Goal: Task Accomplishment & Management: Manage account settings

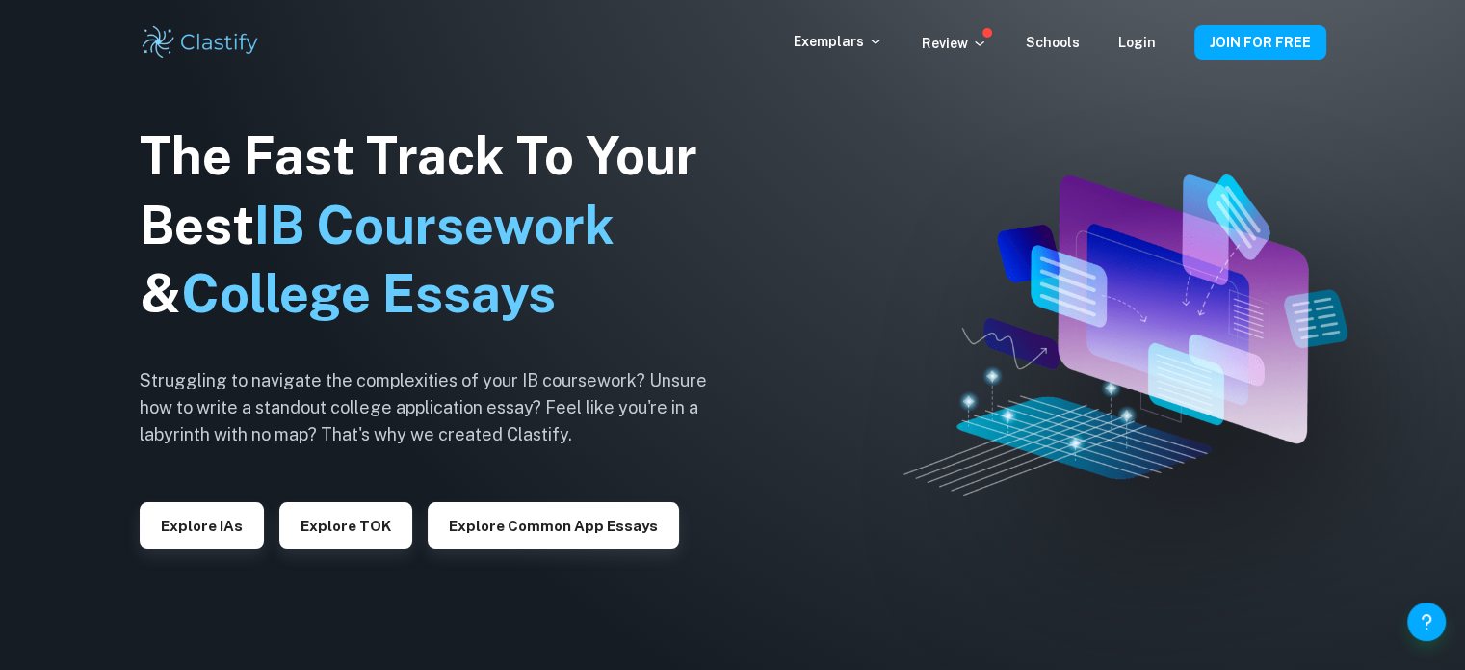
click at [1168, 43] on div "Exemplars Review Schools Login" at bounding box center [994, 42] width 401 height 23
click at [1157, 43] on div "Exemplars Review Schools Login" at bounding box center [994, 42] width 401 height 23
click at [1153, 45] on link "Login" at bounding box center [1138, 42] width 38 height 15
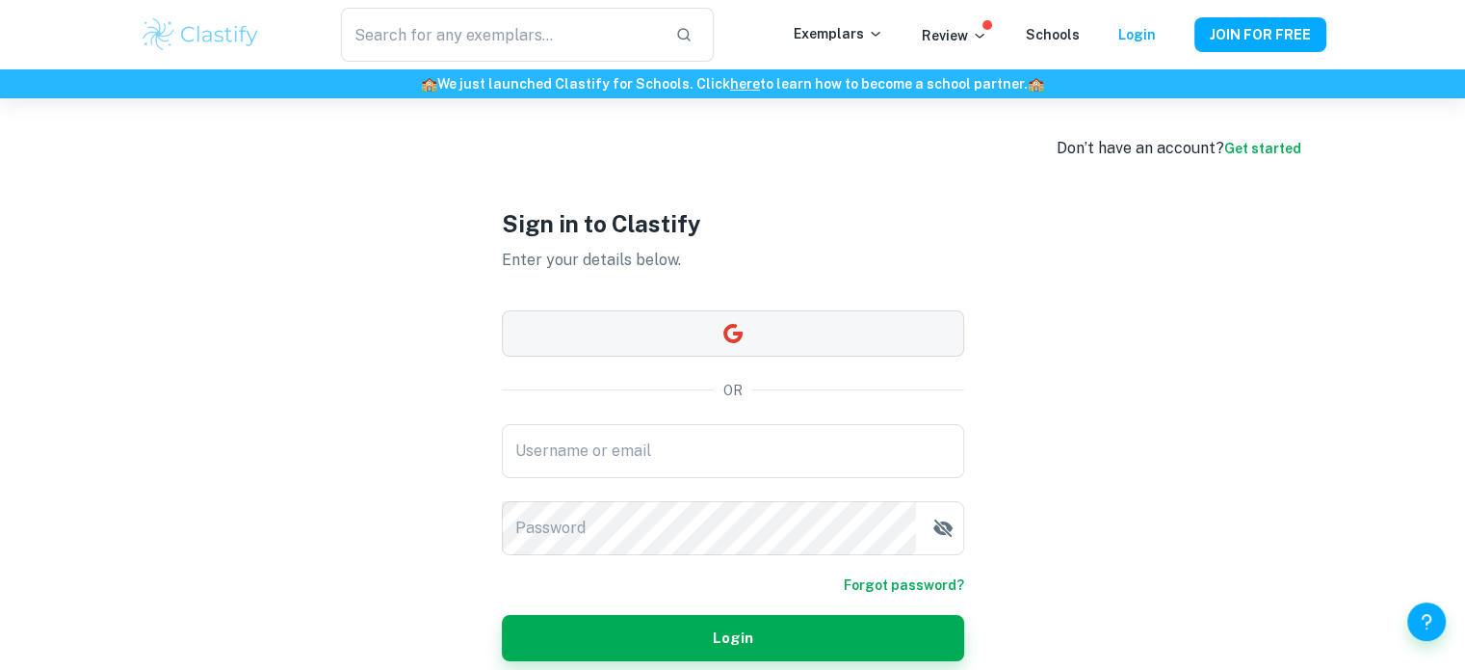
click at [748, 342] on button "button" at bounding box center [733, 333] width 462 height 46
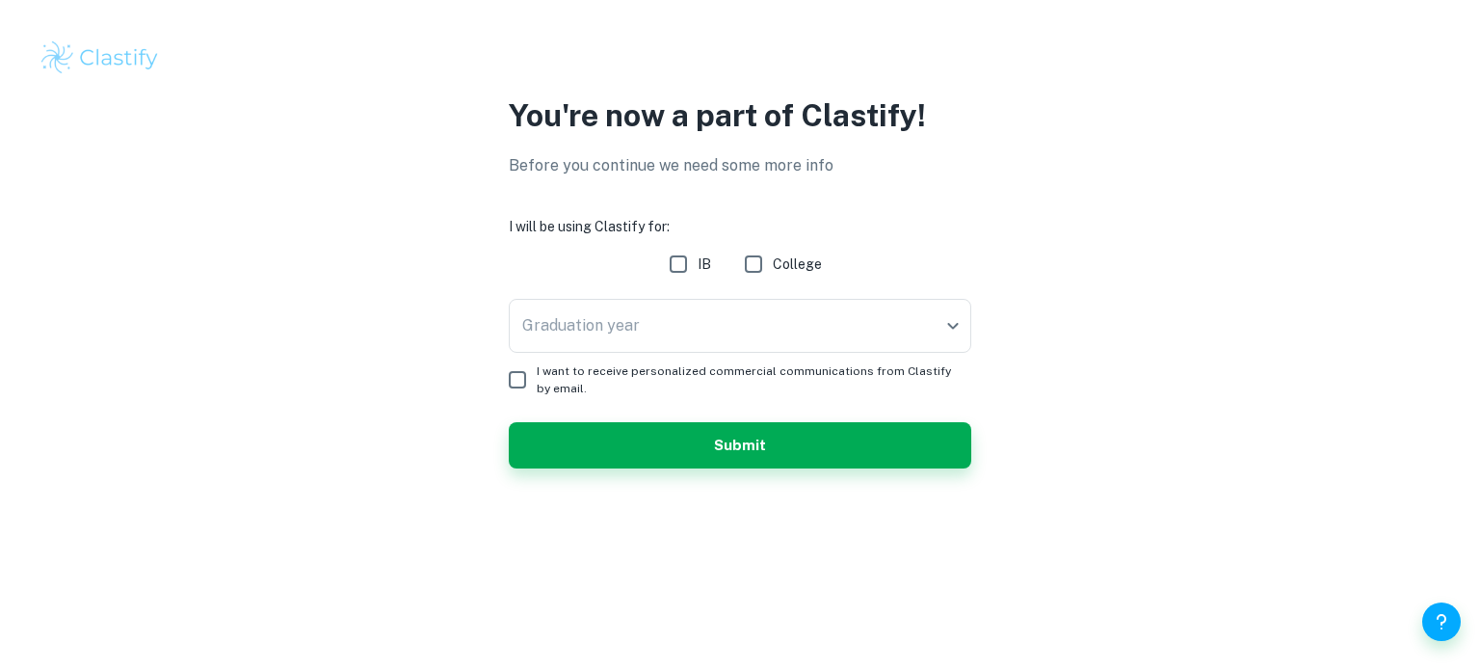
click at [686, 269] on input "IB" at bounding box center [678, 264] width 39 height 39
checkbox input "true"
click at [678, 313] on body "We value your privacy We use cookies to enhance your browsing experience, serve…" at bounding box center [740, 335] width 1480 height 670
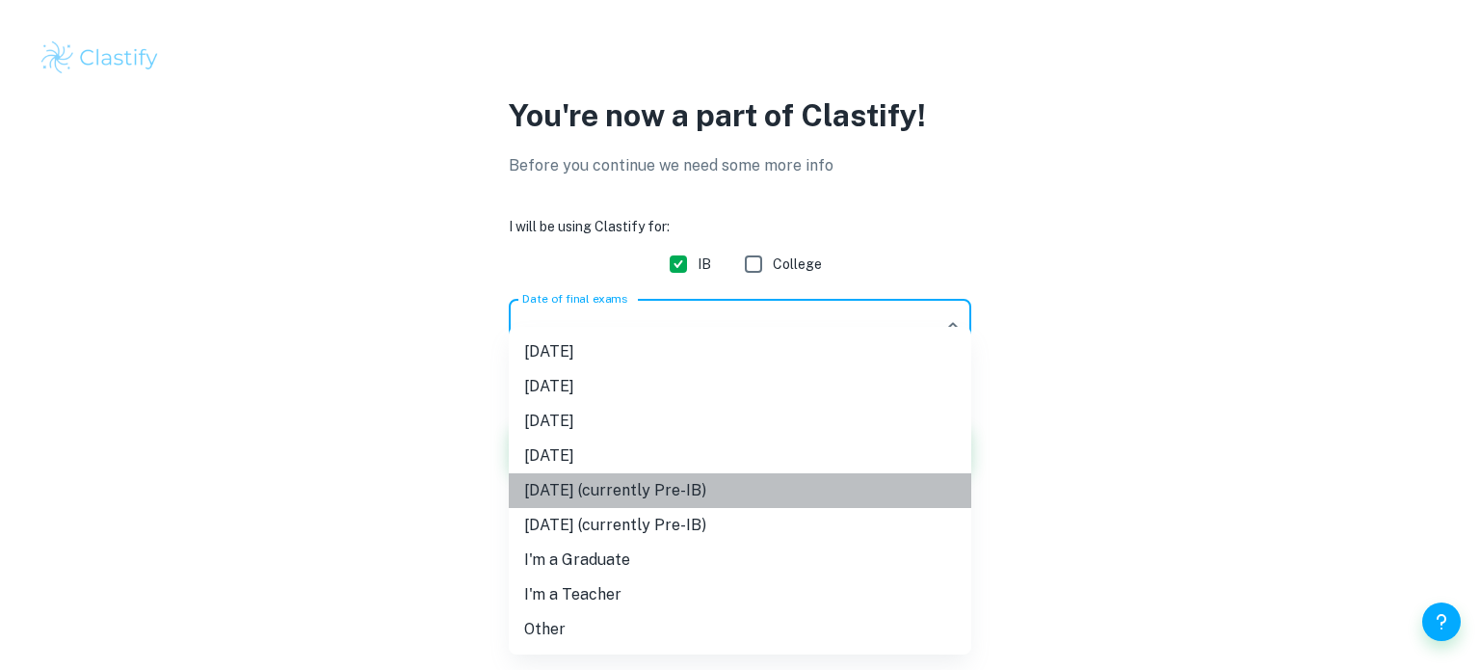
click at [782, 495] on li "[DATE] (currently Pre-IB)" at bounding box center [740, 490] width 462 height 35
type input "M27"
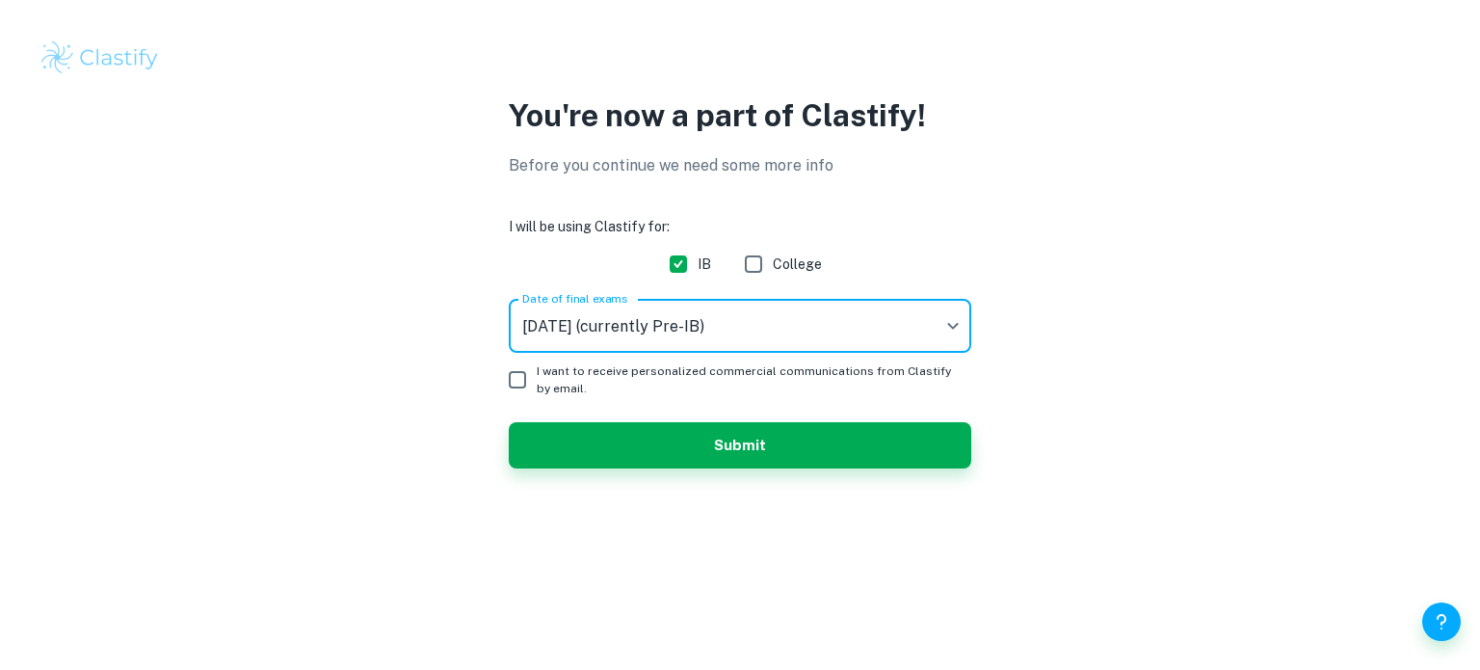
click at [827, 331] on body "We value your privacy We use cookies to enhance your browsing experience, serve…" at bounding box center [740, 335] width 1480 height 670
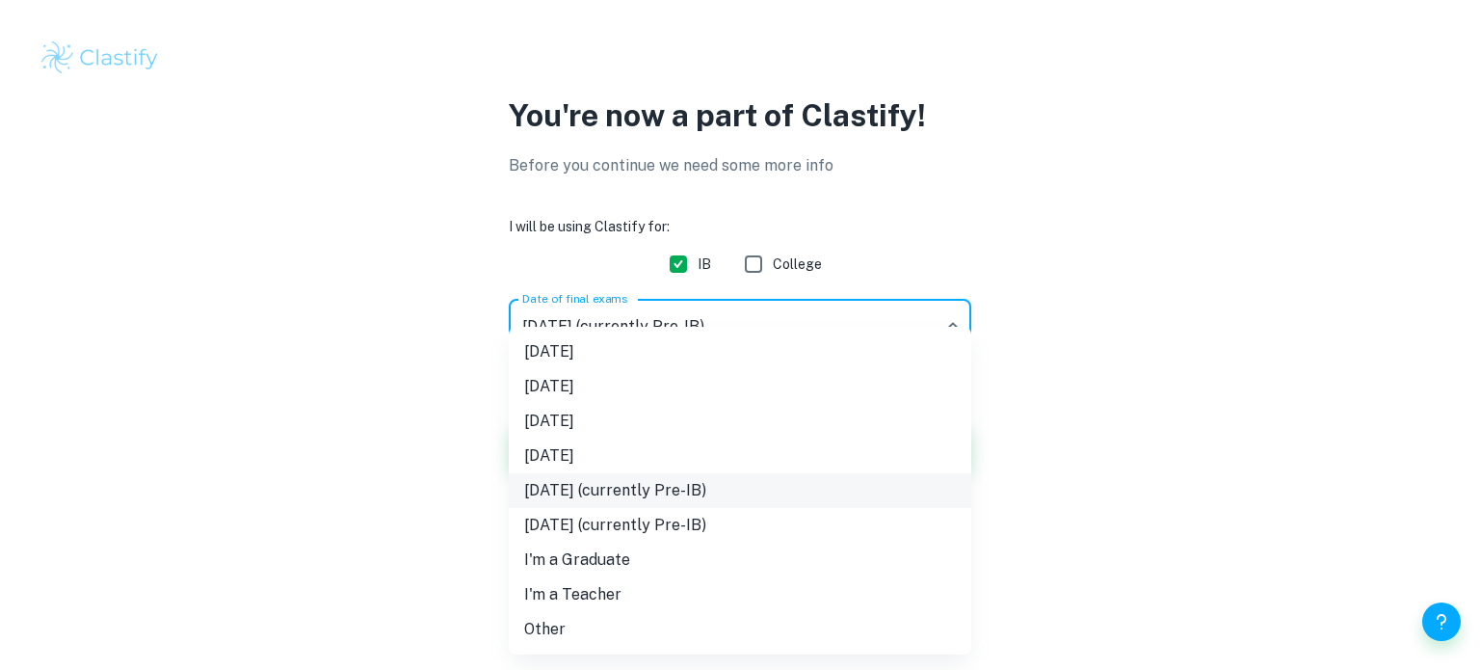
click at [693, 492] on li "[DATE] (currently Pre-IB)" at bounding box center [740, 490] width 462 height 35
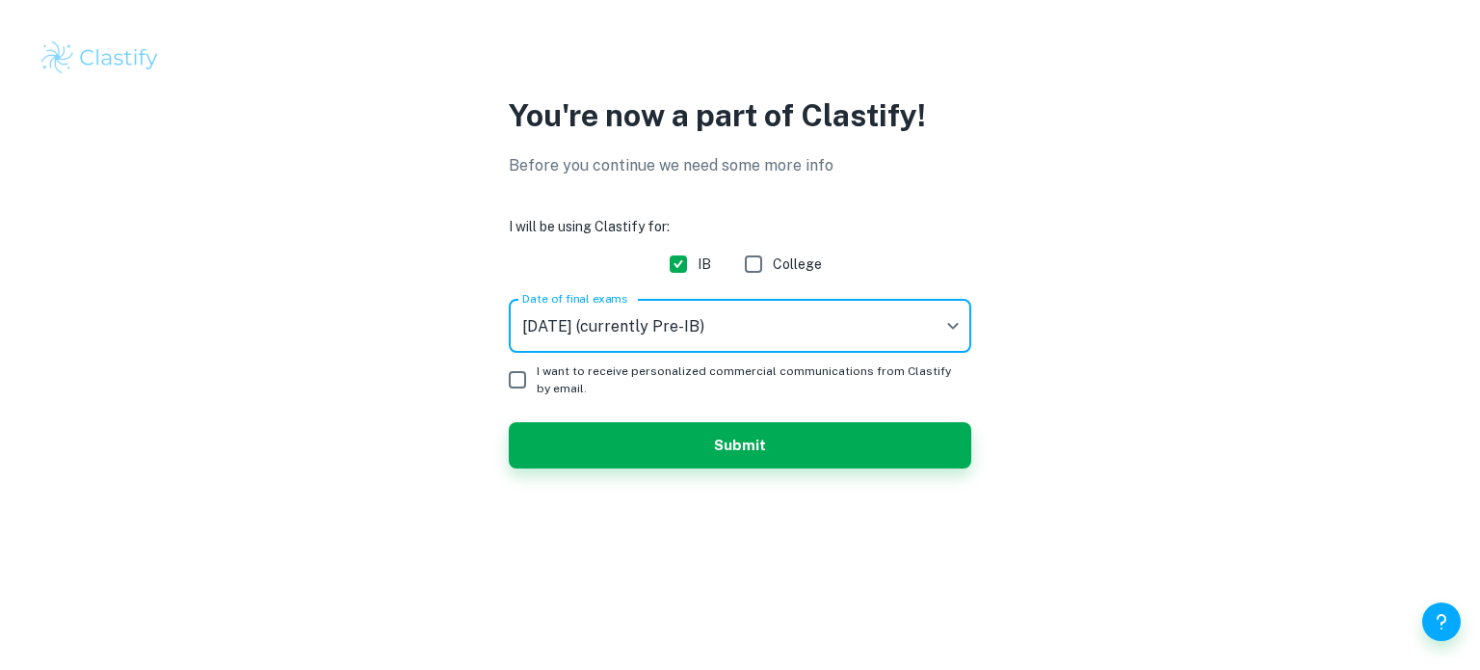
click at [561, 377] on span "I want to receive personalized commercial communications from Clastify by email." at bounding box center [746, 379] width 419 height 35
click at [537, 377] on input "I want to receive personalized commercial communications from Clastify by email." at bounding box center [517, 379] width 39 height 39
checkbox input "true"
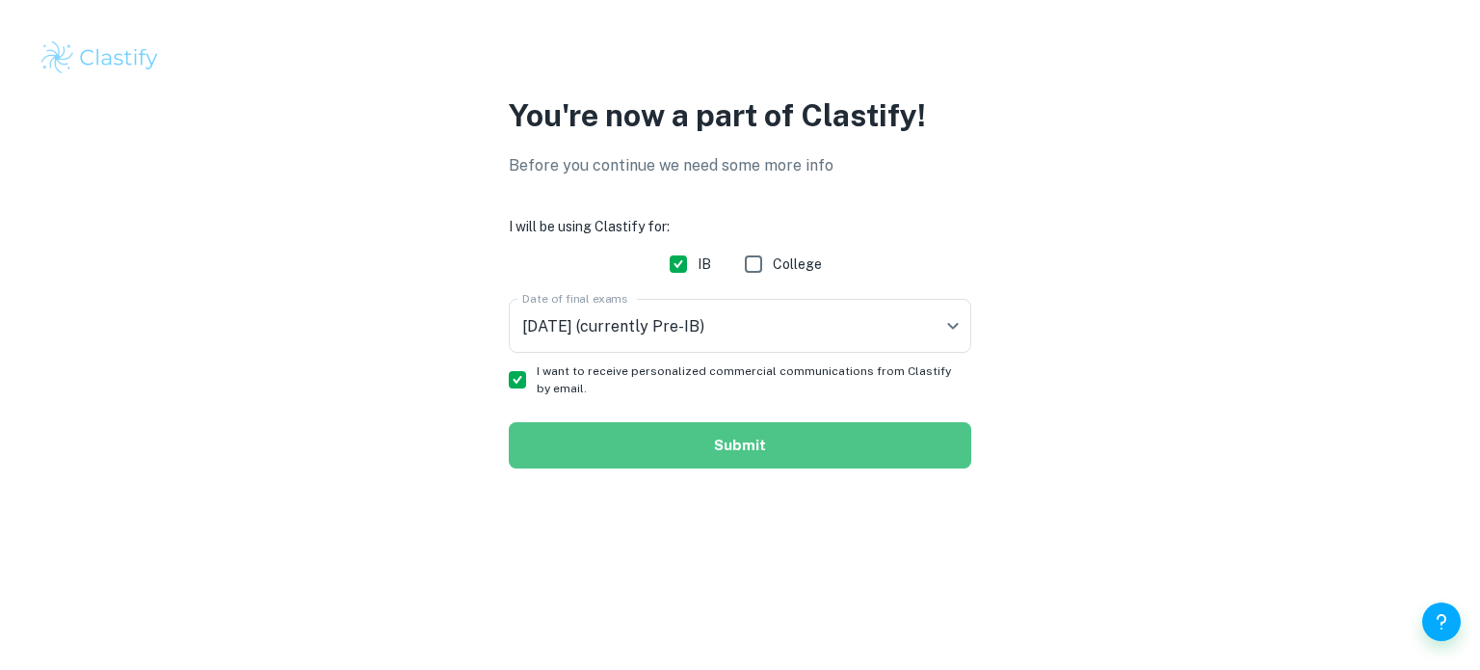
click at [678, 448] on button "Submit" at bounding box center [740, 445] width 462 height 46
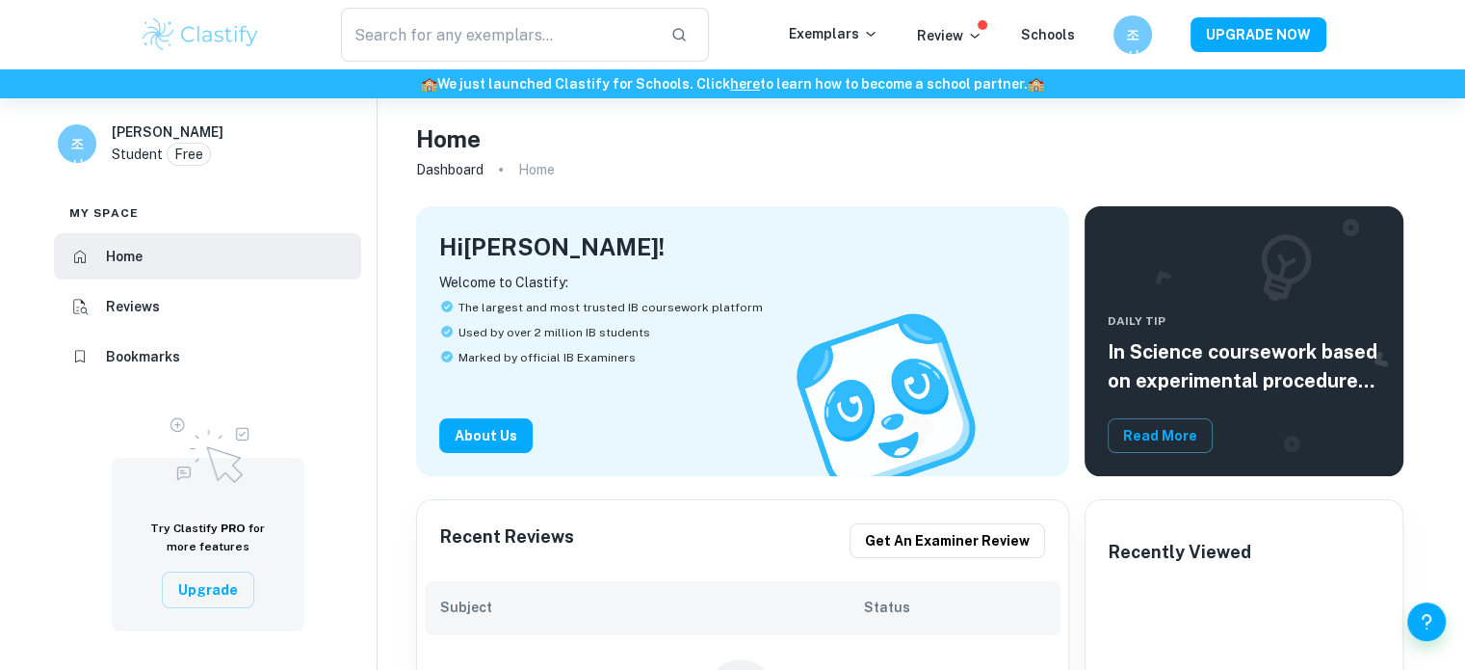
click at [92, 144] on div "조서" at bounding box center [77, 143] width 39 height 39
click at [77, 145] on h6 "조서" at bounding box center [77, 143] width 22 height 21
click at [1138, 22] on div "조서" at bounding box center [1132, 34] width 40 height 40
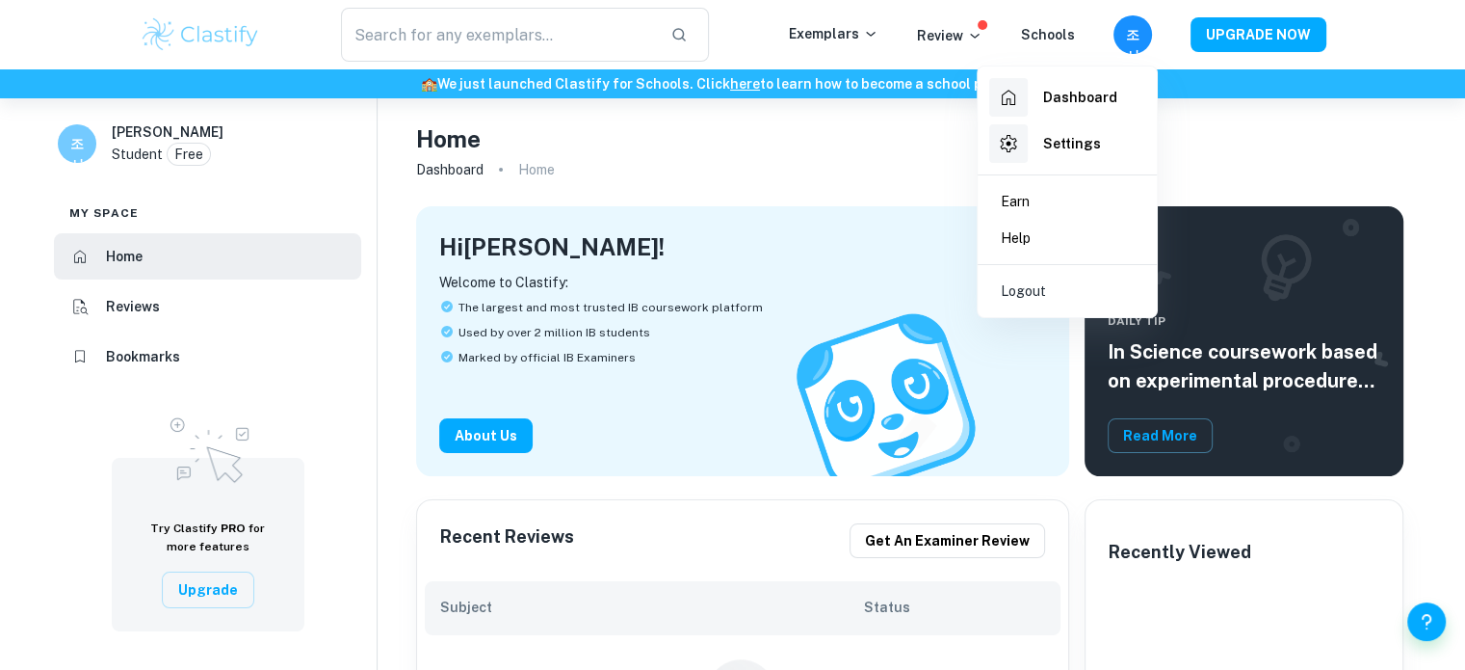
click at [1061, 150] on h6 "Settings" at bounding box center [1072, 143] width 58 height 21
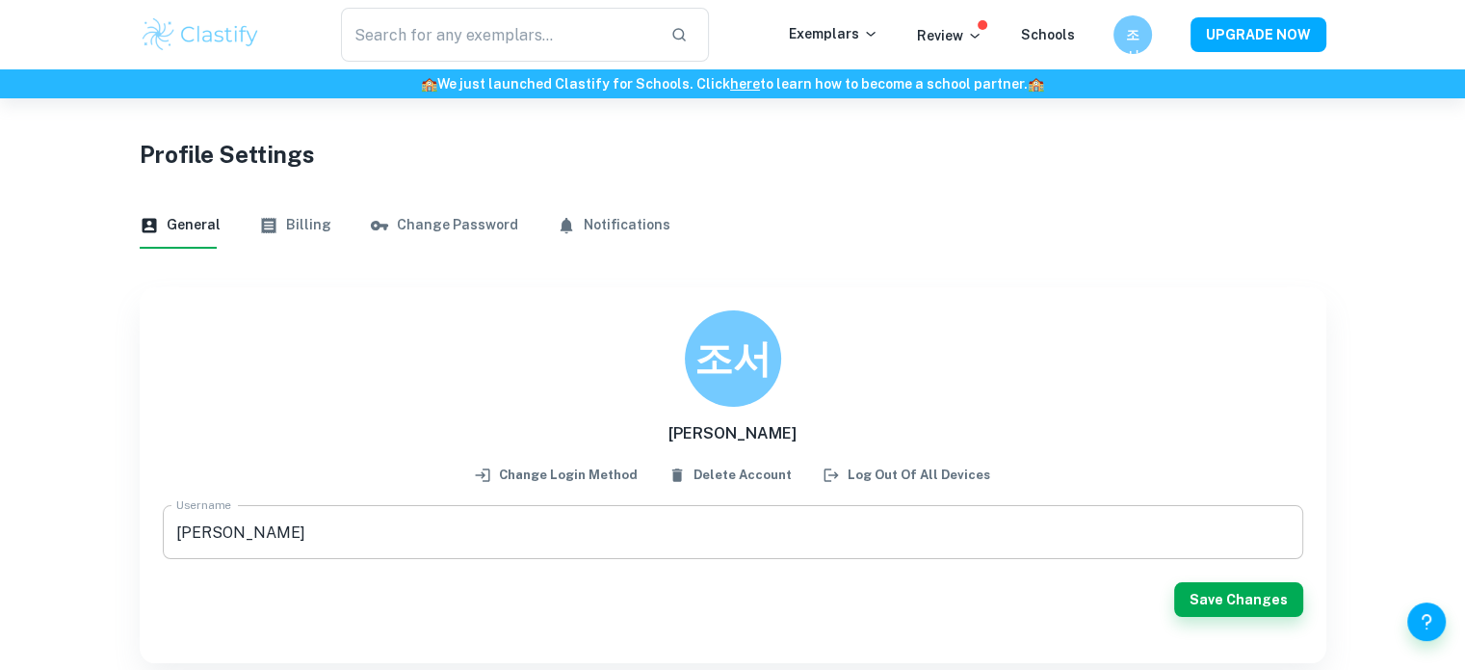
click at [422, 517] on input "[PERSON_NAME]" at bounding box center [733, 532] width 1141 height 54
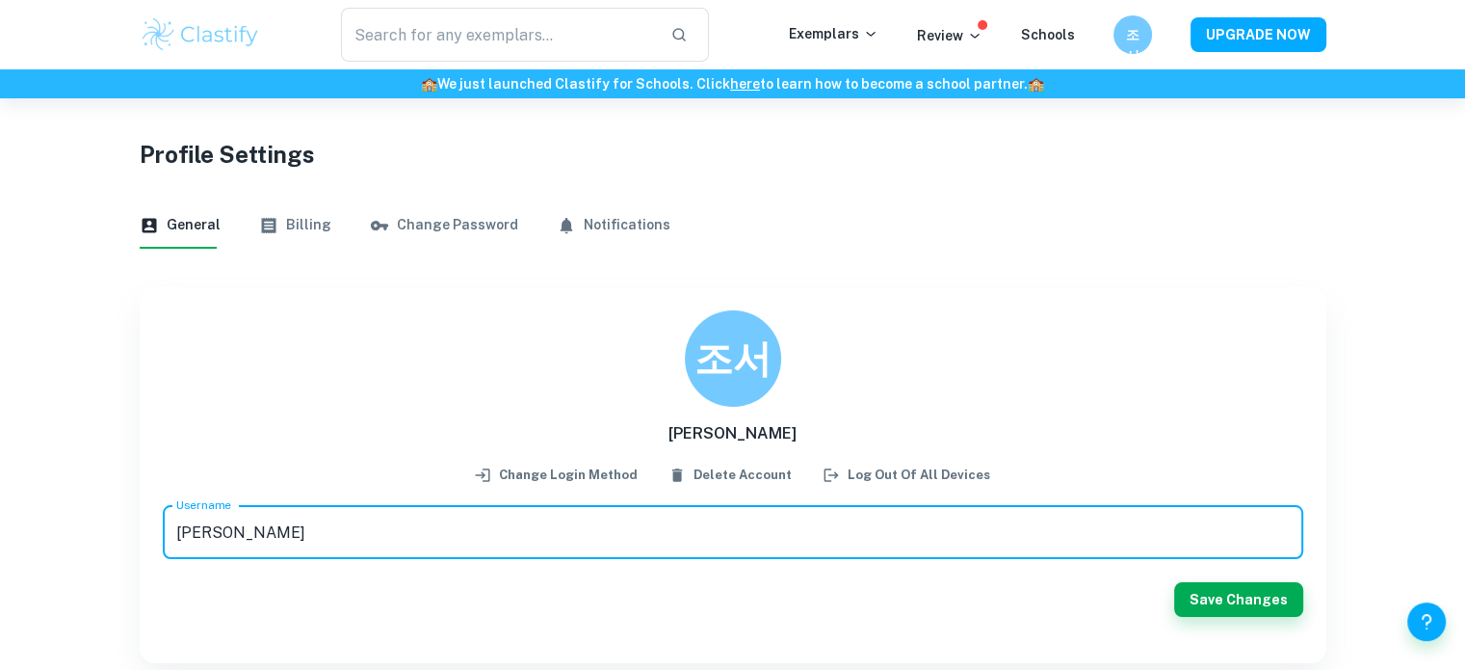
click at [422, 517] on input "[PERSON_NAME]" at bounding box center [733, 532] width 1141 height 54
type input "ㄴ"
click at [1198, 596] on div "Username seo young Username Save Changes" at bounding box center [733, 572] width 1141 height 135
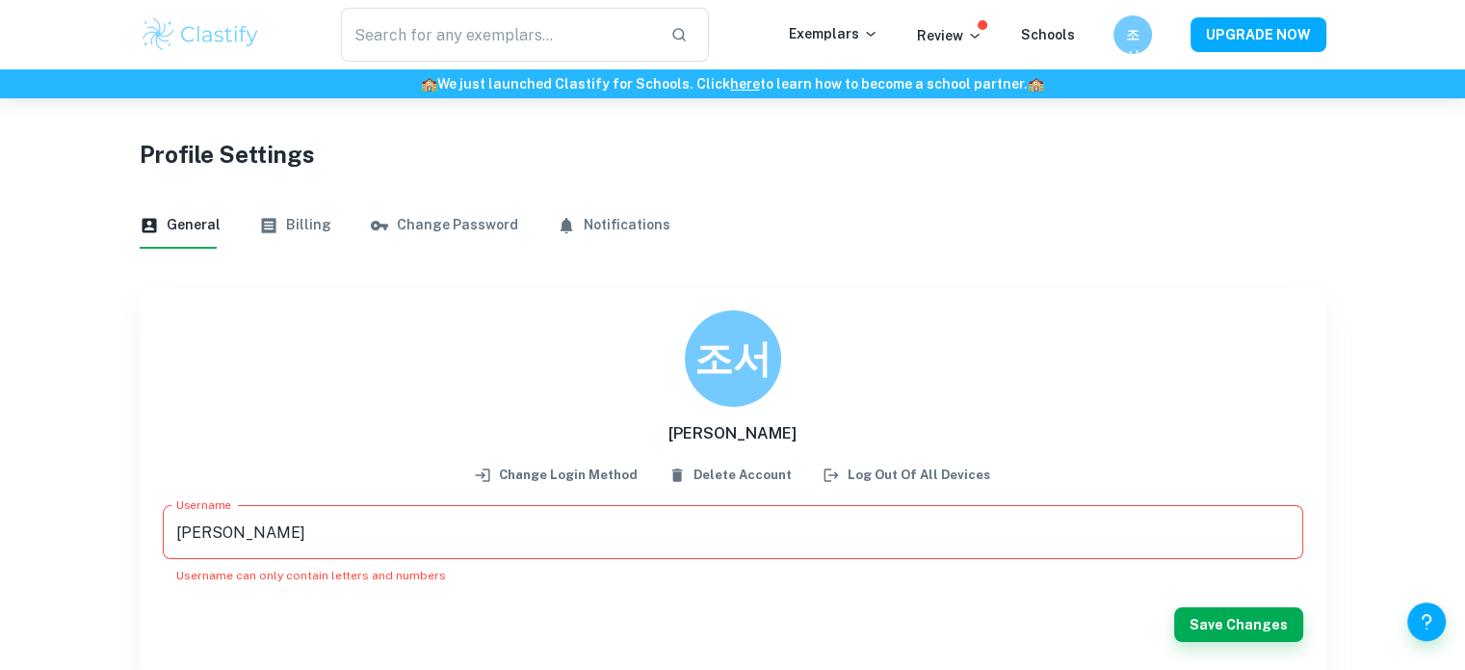
click at [205, 537] on input "[PERSON_NAME]" at bounding box center [733, 532] width 1141 height 54
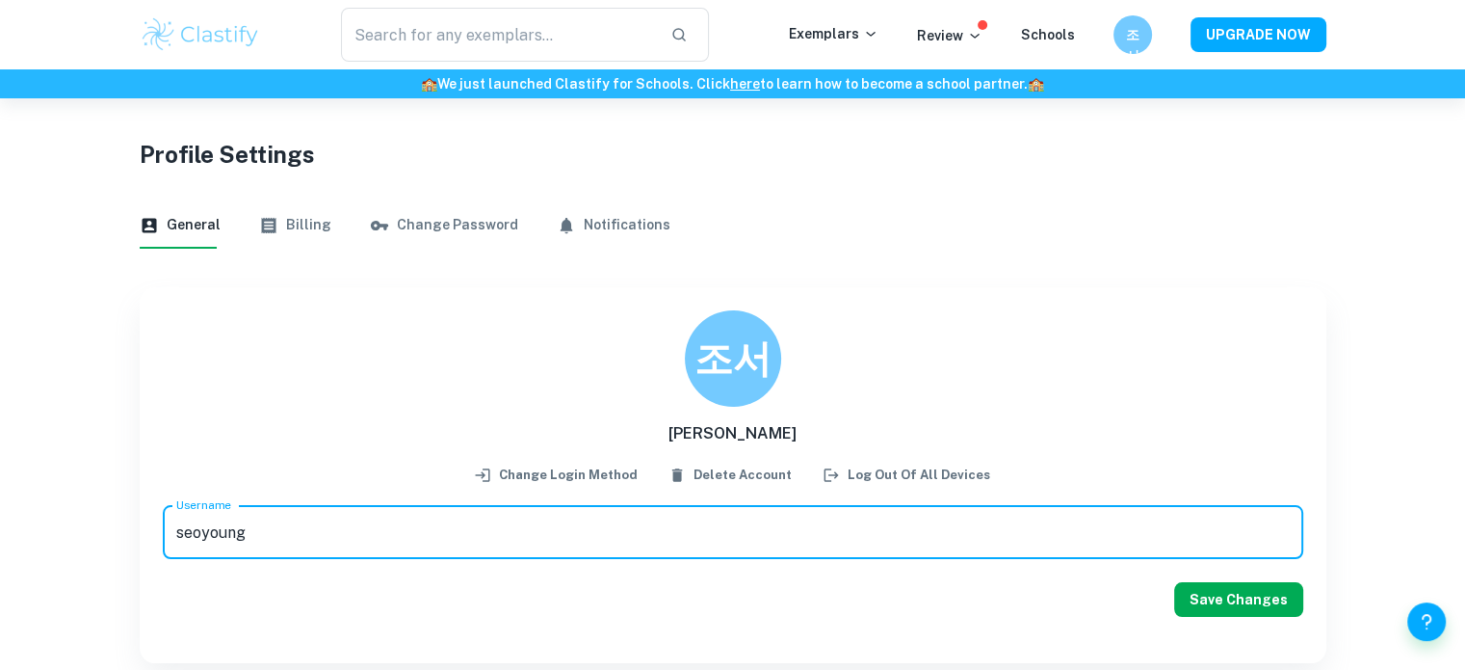
type input "seoyoung"
click at [1194, 616] on button "Save Changes" at bounding box center [1238, 599] width 129 height 35
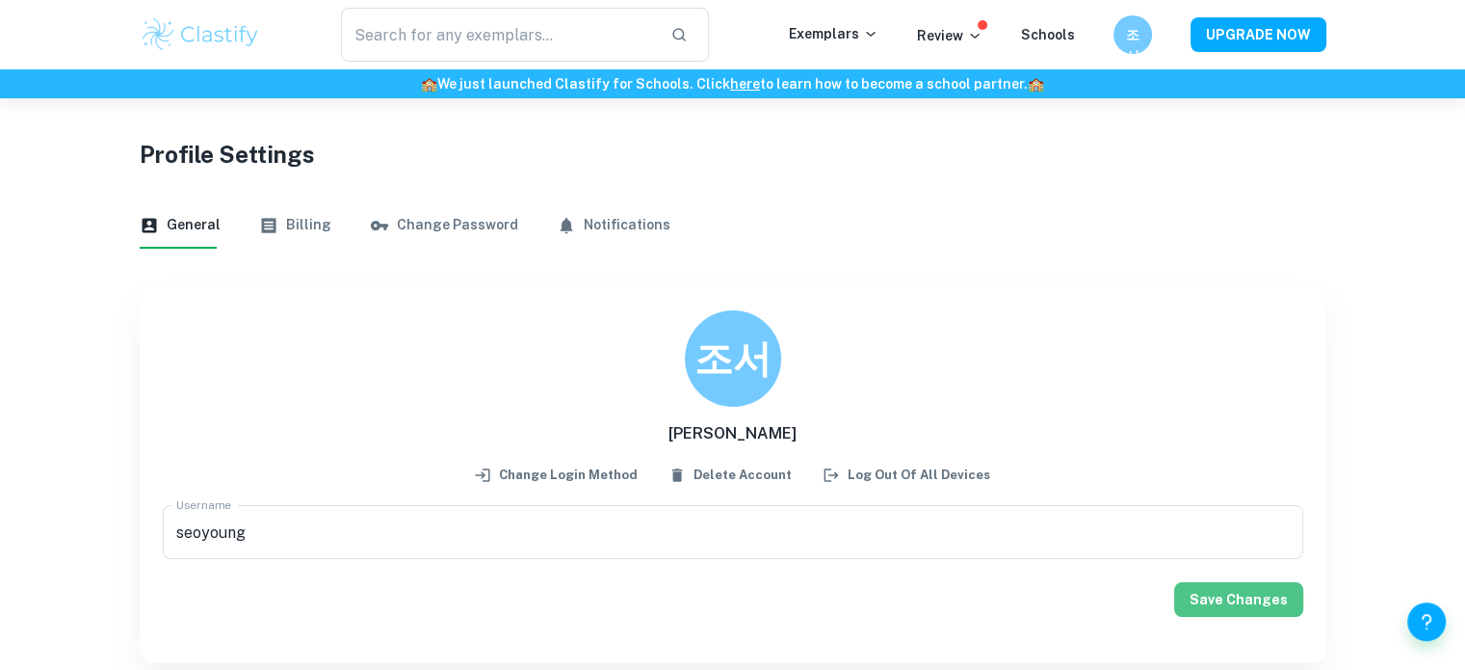
click at [1251, 596] on button "Save Changes" at bounding box center [1238, 599] width 129 height 35
click at [1251, 596] on div "Username [PERSON_NAME] Username Save Changes" at bounding box center [733, 572] width 1141 height 135
click at [1189, 587] on button "Save Changes" at bounding box center [1238, 599] width 129 height 35
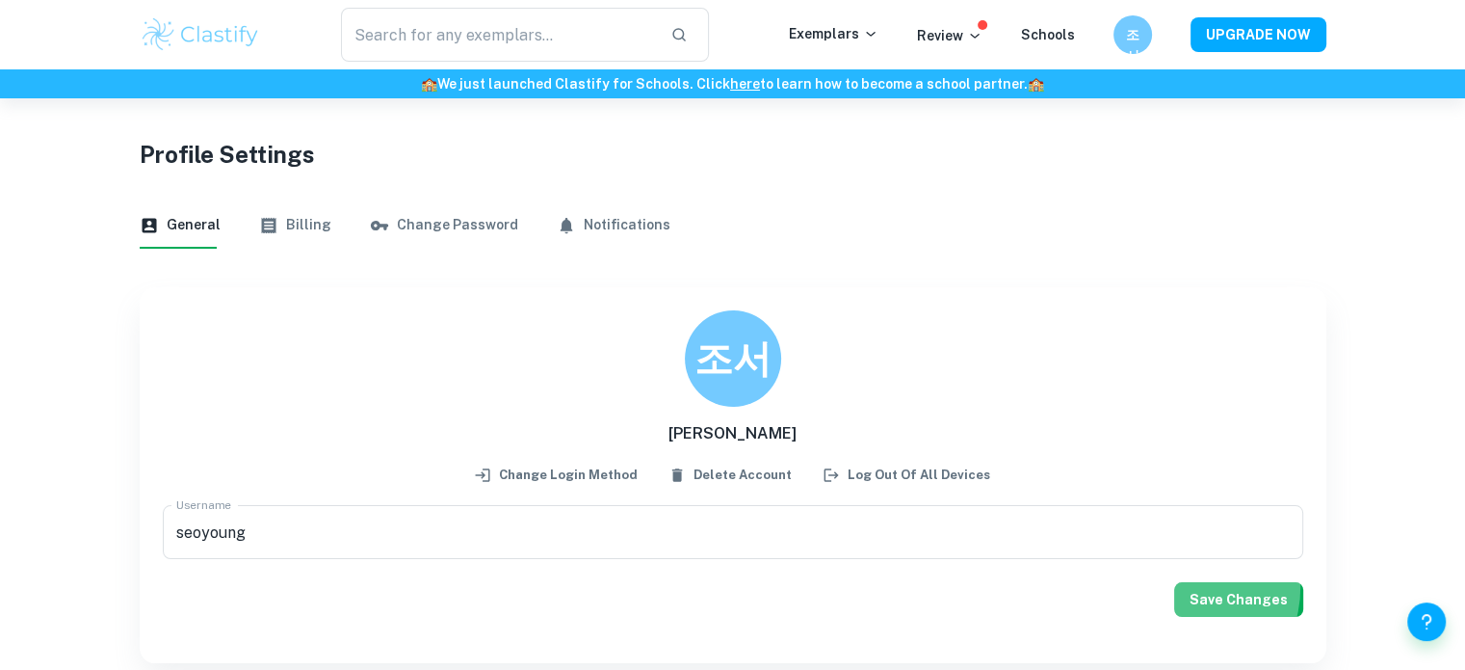
click at [1189, 587] on button "Save Changes" at bounding box center [1238, 599] width 129 height 35
click at [1189, 587] on div "Username [PERSON_NAME] Username Save Changes" at bounding box center [733, 572] width 1141 height 135
click at [1189, 587] on button "Save Changes" at bounding box center [1238, 599] width 129 height 35
click at [727, 382] on h6 "조서" at bounding box center [733, 359] width 77 height 61
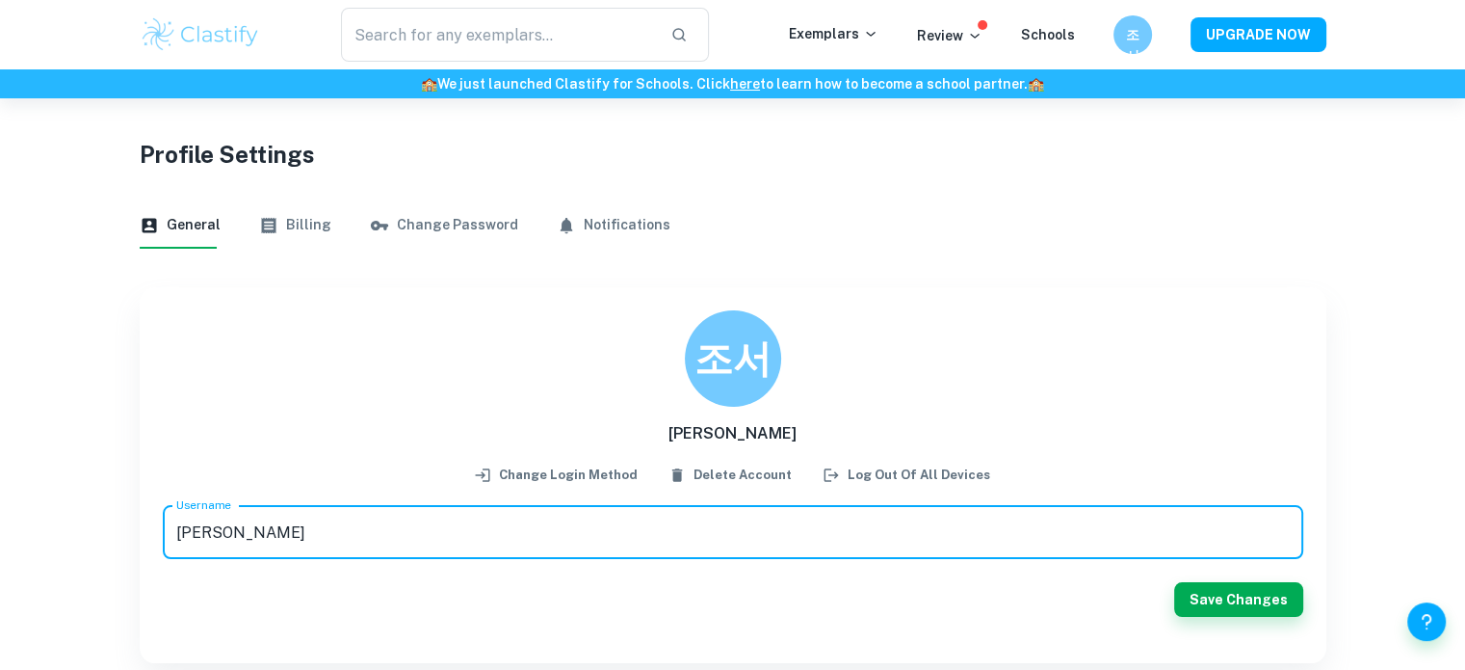
click at [443, 547] on input "[PERSON_NAME]" at bounding box center [733, 532] width 1141 height 54
type input "seoyoung"
click at [1234, 608] on button "Save Changes" at bounding box center [1238, 599] width 129 height 35
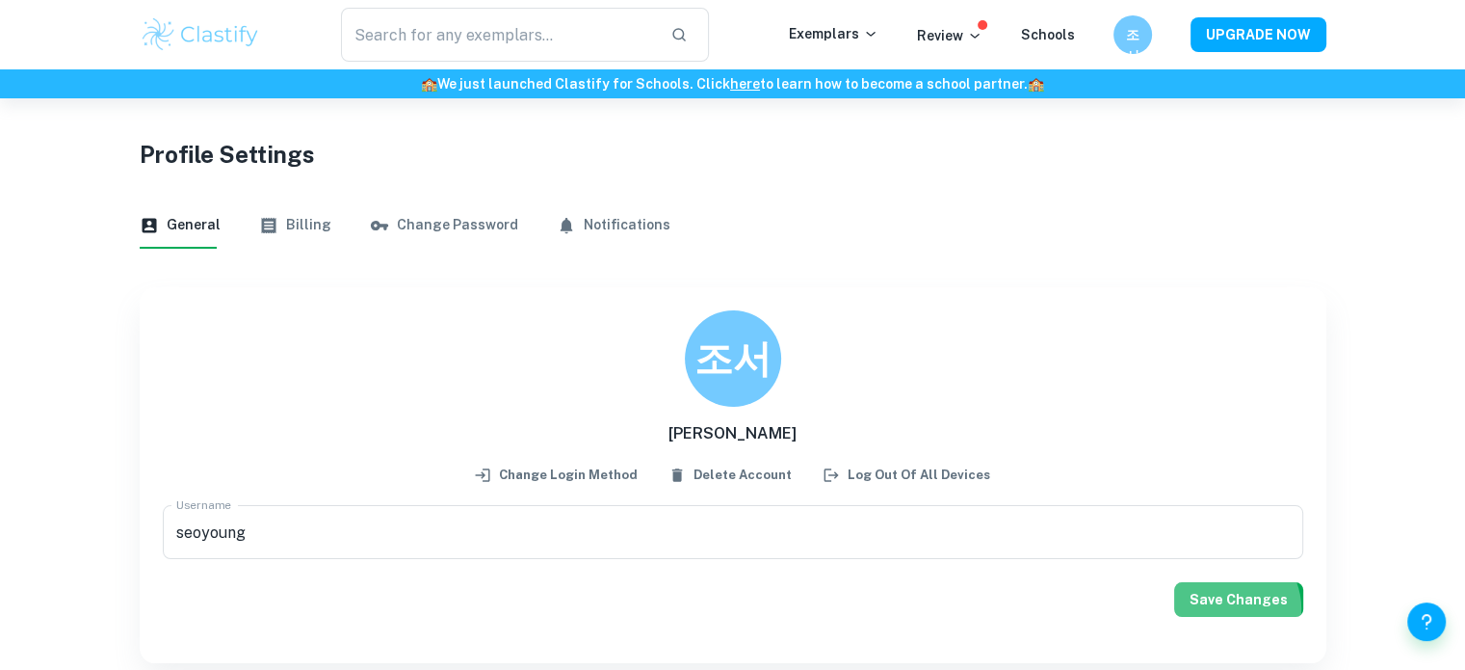
click at [1234, 608] on button "Save Changes" at bounding box center [1238, 599] width 129 height 35
click at [1234, 608] on div "Username [PERSON_NAME] Username Save Changes" at bounding box center [733, 572] width 1141 height 135
click at [1234, 608] on button "Save Changes" at bounding box center [1238, 599] width 129 height 35
click at [1234, 608] on div "Username [PERSON_NAME] Username Save Changes" at bounding box center [733, 572] width 1141 height 135
click at [175, 18] on img at bounding box center [201, 34] width 122 height 39
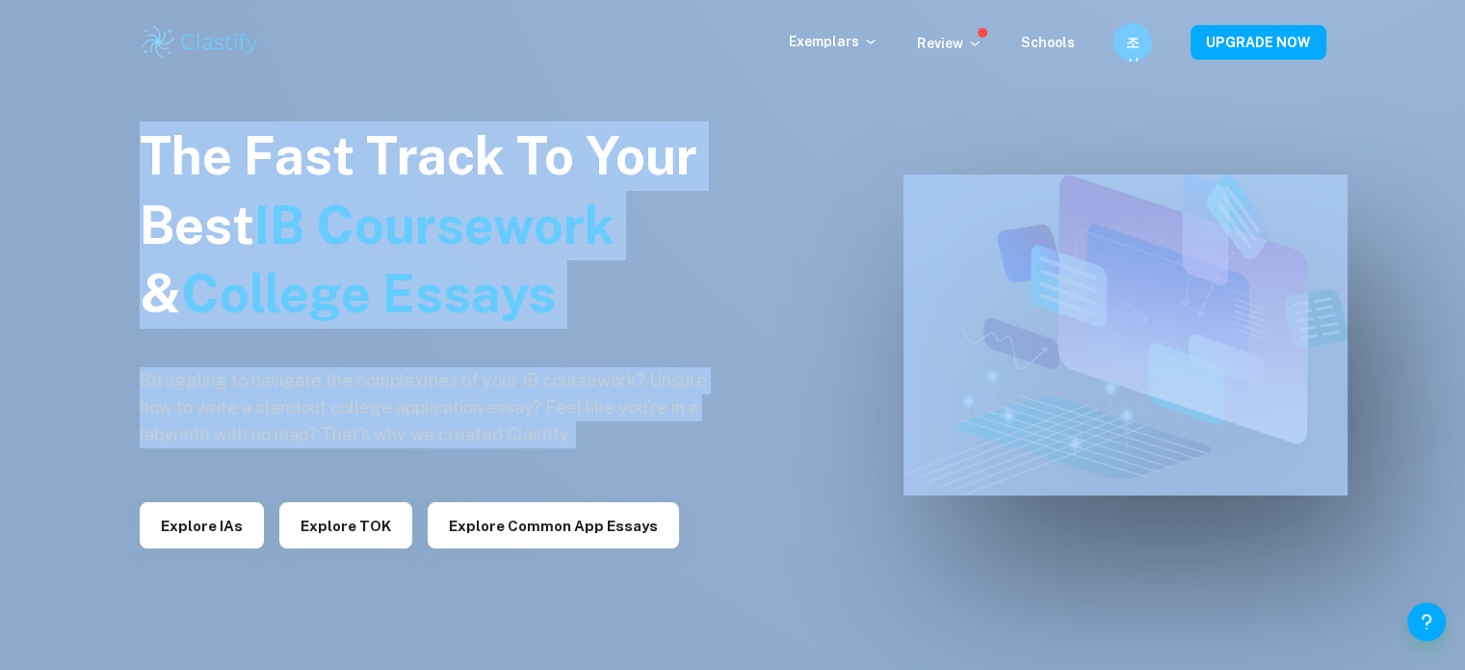
click at [1137, 53] on h6 "조서" at bounding box center [1132, 42] width 22 height 21
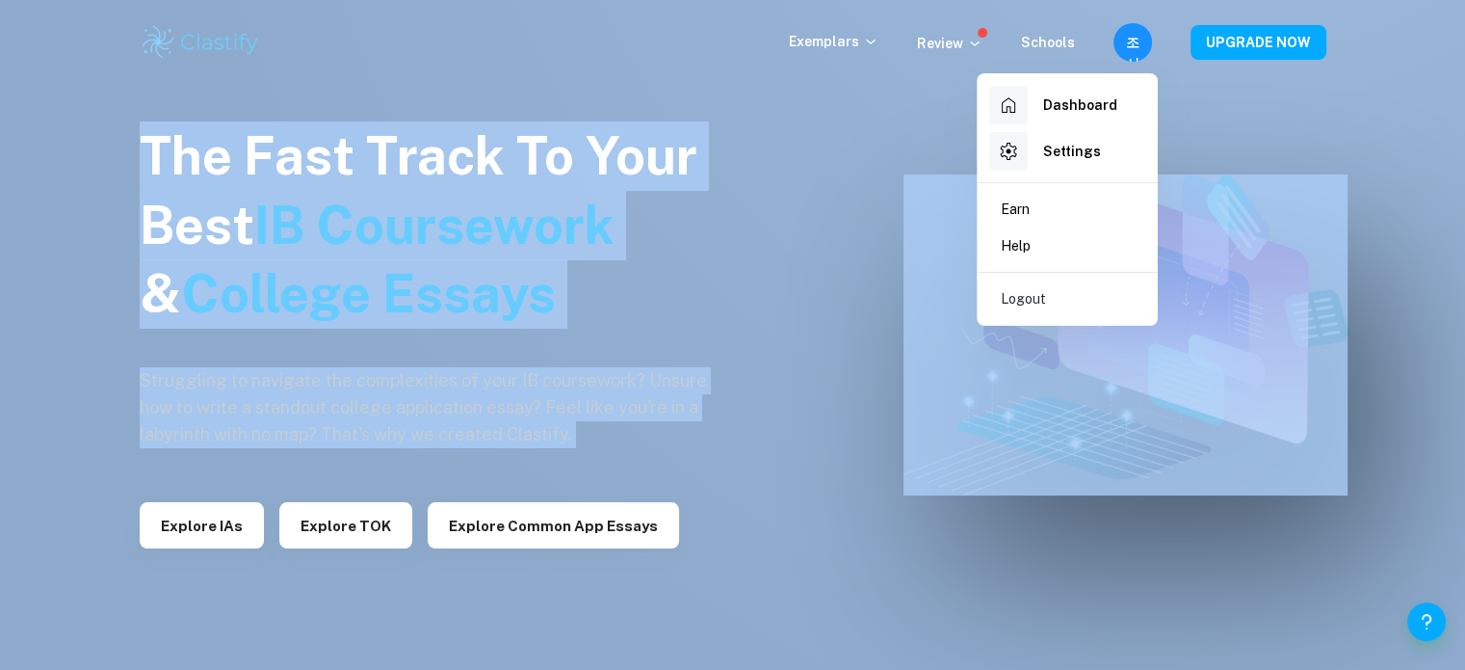
click at [1097, 149] on li "Settings" at bounding box center [1068, 151] width 164 height 46
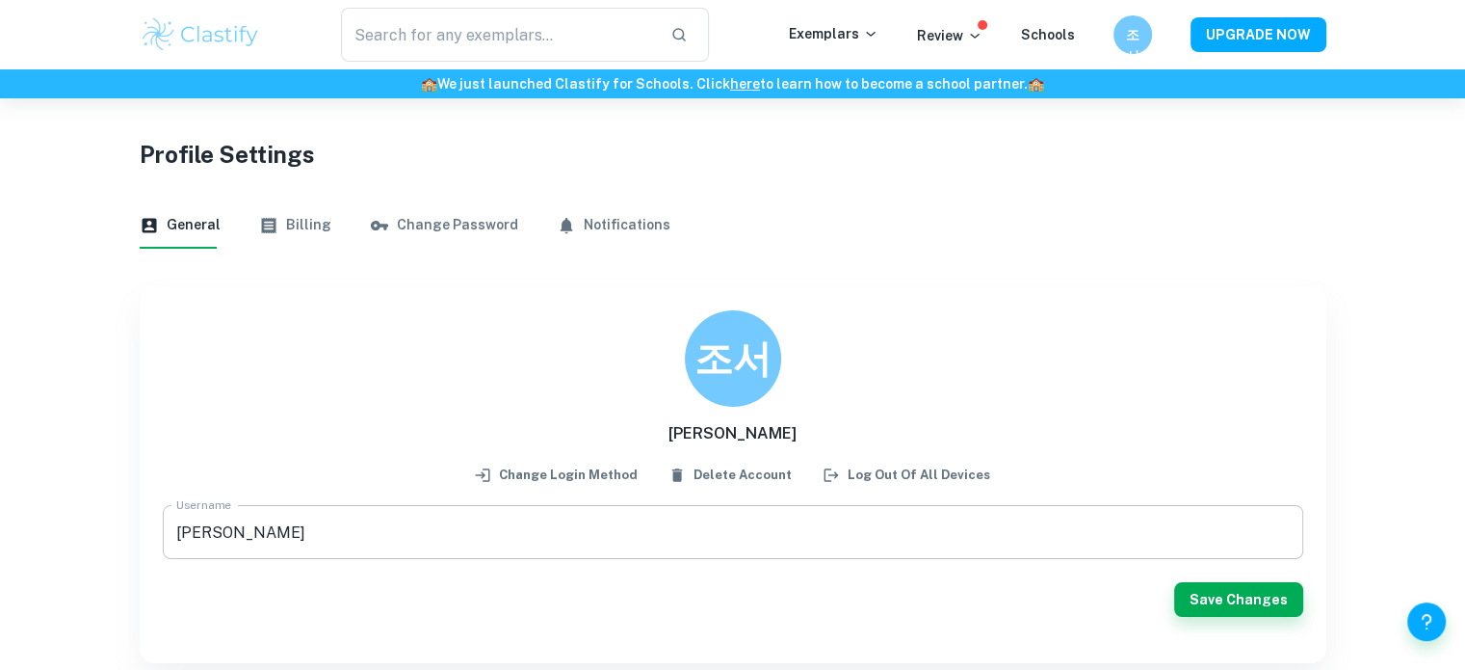
click at [540, 541] on input "[PERSON_NAME]" at bounding box center [733, 532] width 1141 height 54
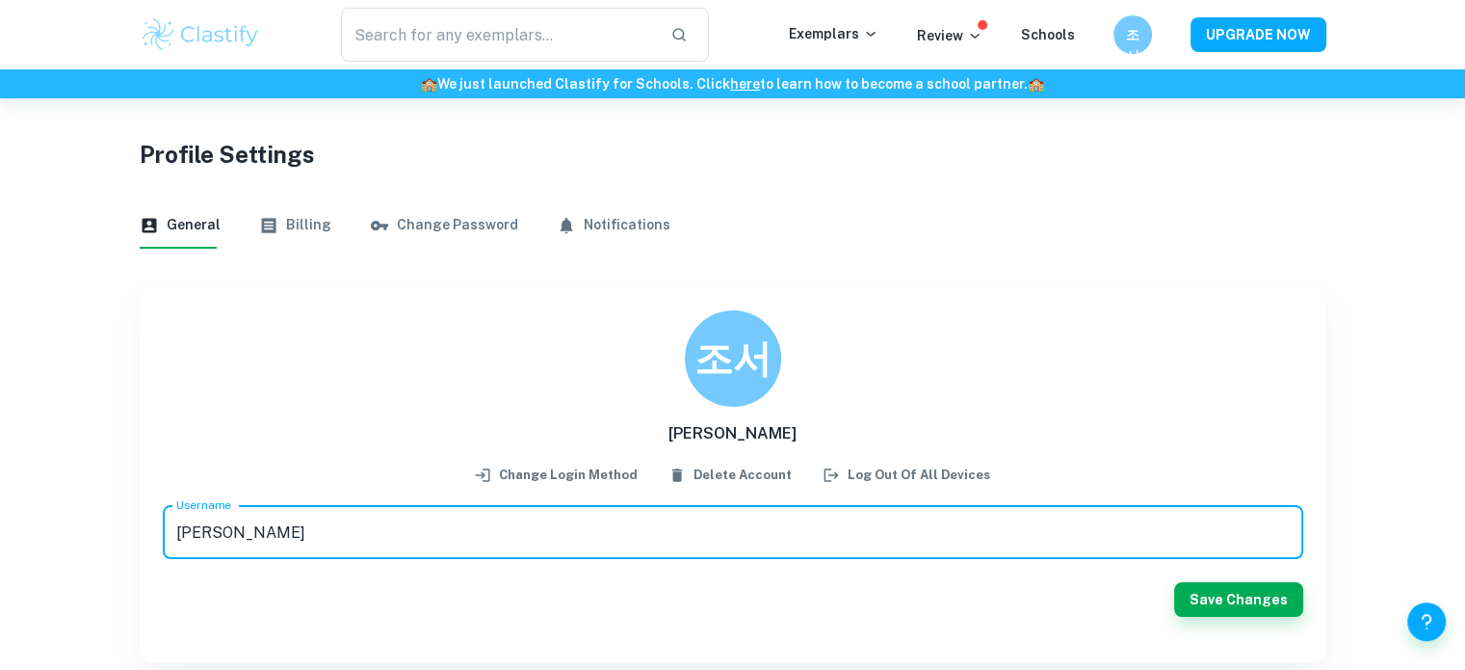
click at [540, 542] on input "[PERSON_NAME]" at bounding box center [733, 532] width 1141 height 54
type input "seoyoung"
click at [976, 651] on div "조서 조서영 Change login method Delete Account Log out of all devices Username seoyo…" at bounding box center [733, 475] width 1187 height 376
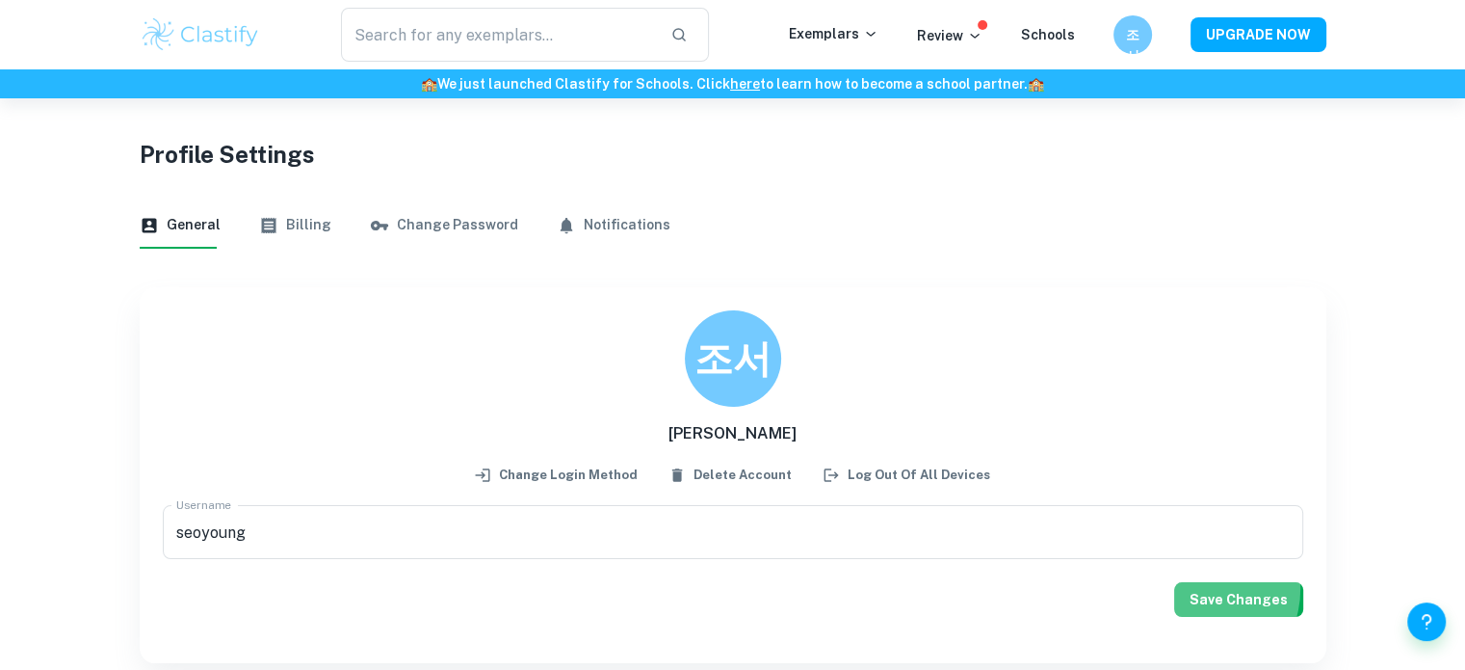
click at [1200, 588] on button "Save Changes" at bounding box center [1238, 599] width 129 height 35
click at [1209, 594] on button "Save Changes" at bounding box center [1238, 599] width 129 height 35
click at [1209, 594] on div "Username [PERSON_NAME] Username Save Changes" at bounding box center [733, 572] width 1141 height 135
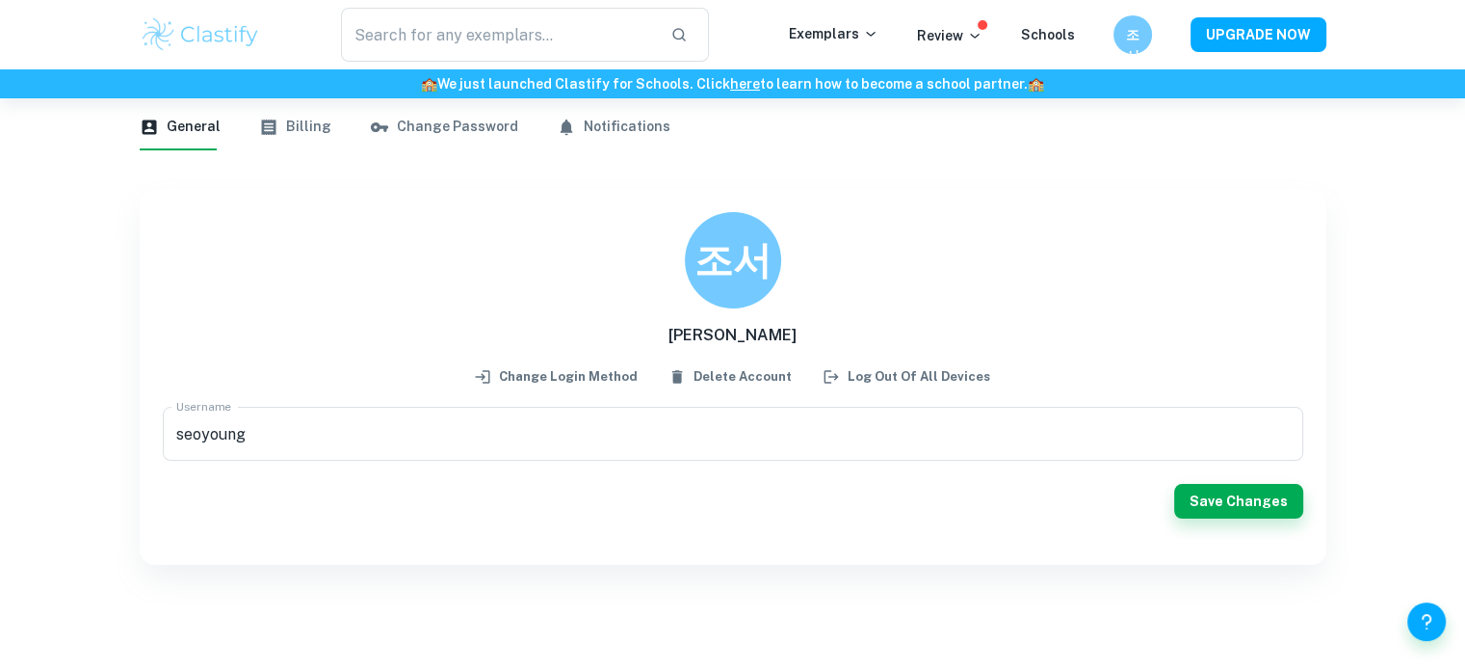
click at [228, 29] on img at bounding box center [201, 34] width 122 height 39
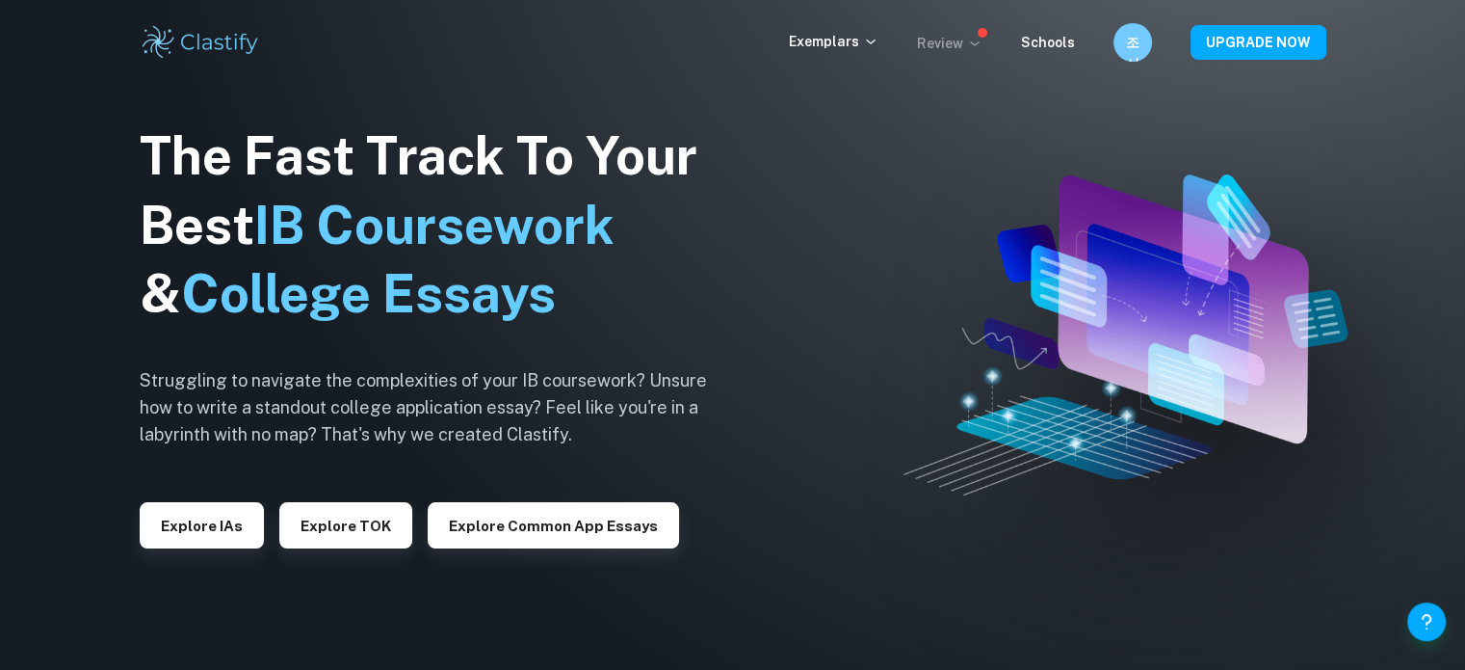
click at [945, 38] on p "Review" at bounding box center [950, 43] width 66 height 21
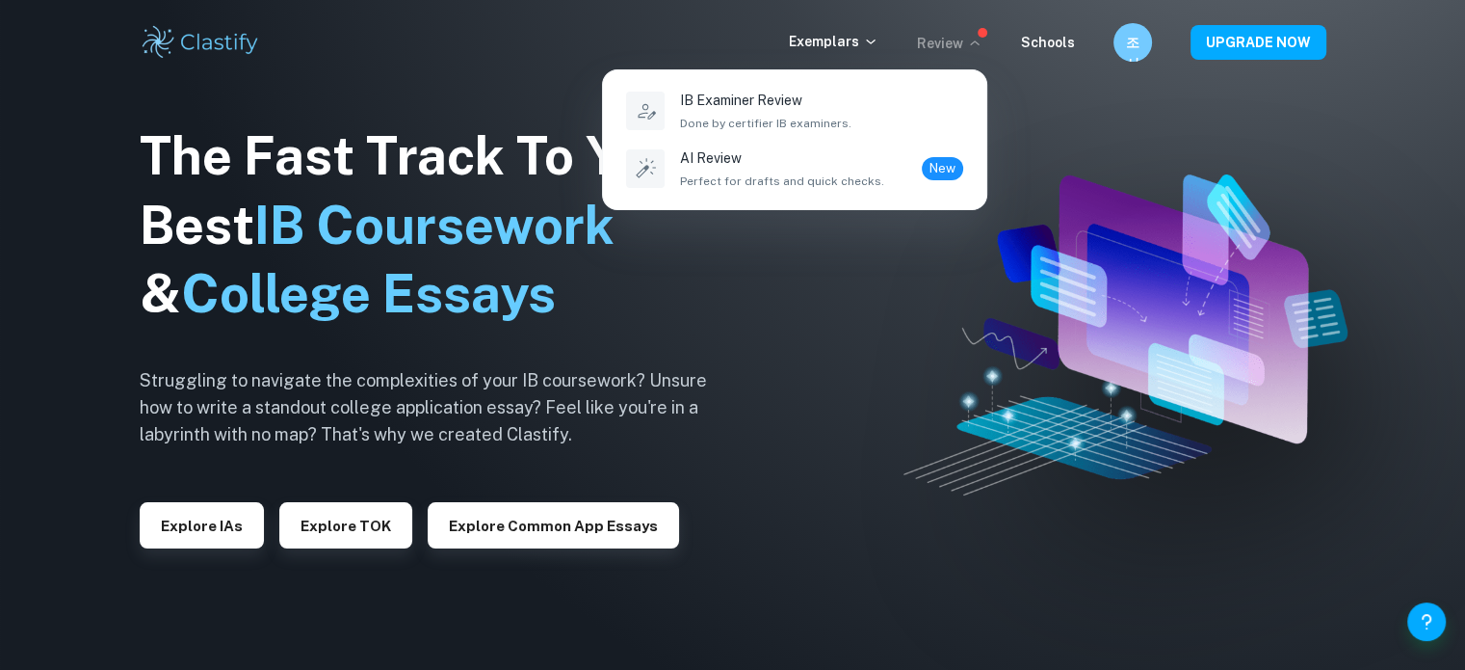
click at [1096, 49] on div at bounding box center [732, 335] width 1465 height 670
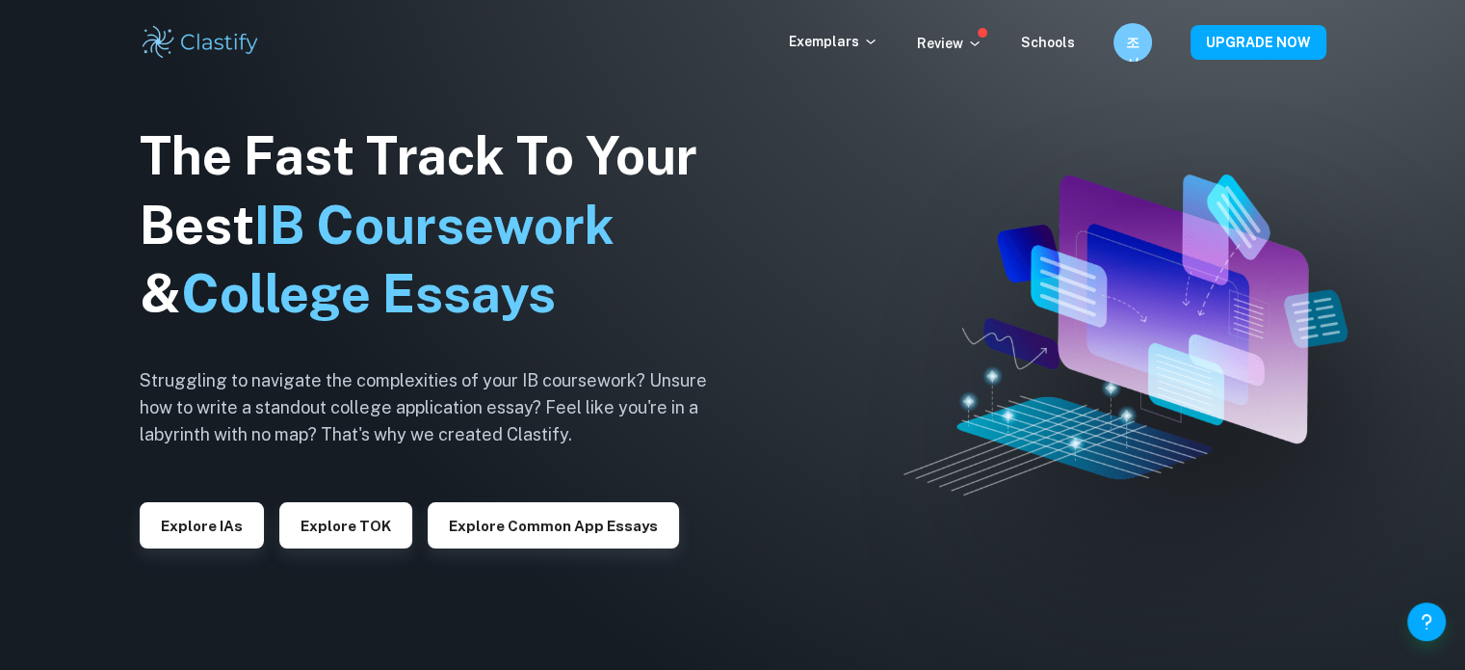
click at [1118, 40] on div "조서" at bounding box center [1133, 42] width 39 height 39
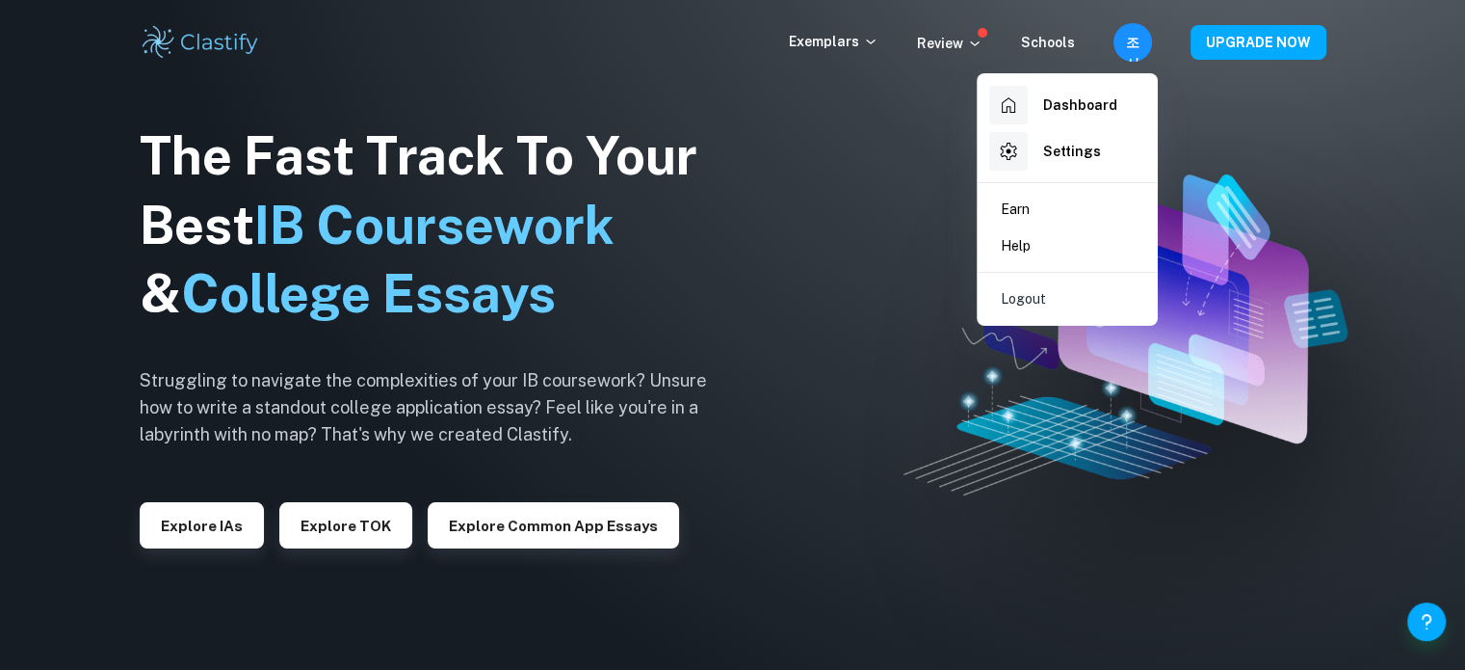
click at [1079, 111] on h6 "Dashboard" at bounding box center [1080, 104] width 74 height 21
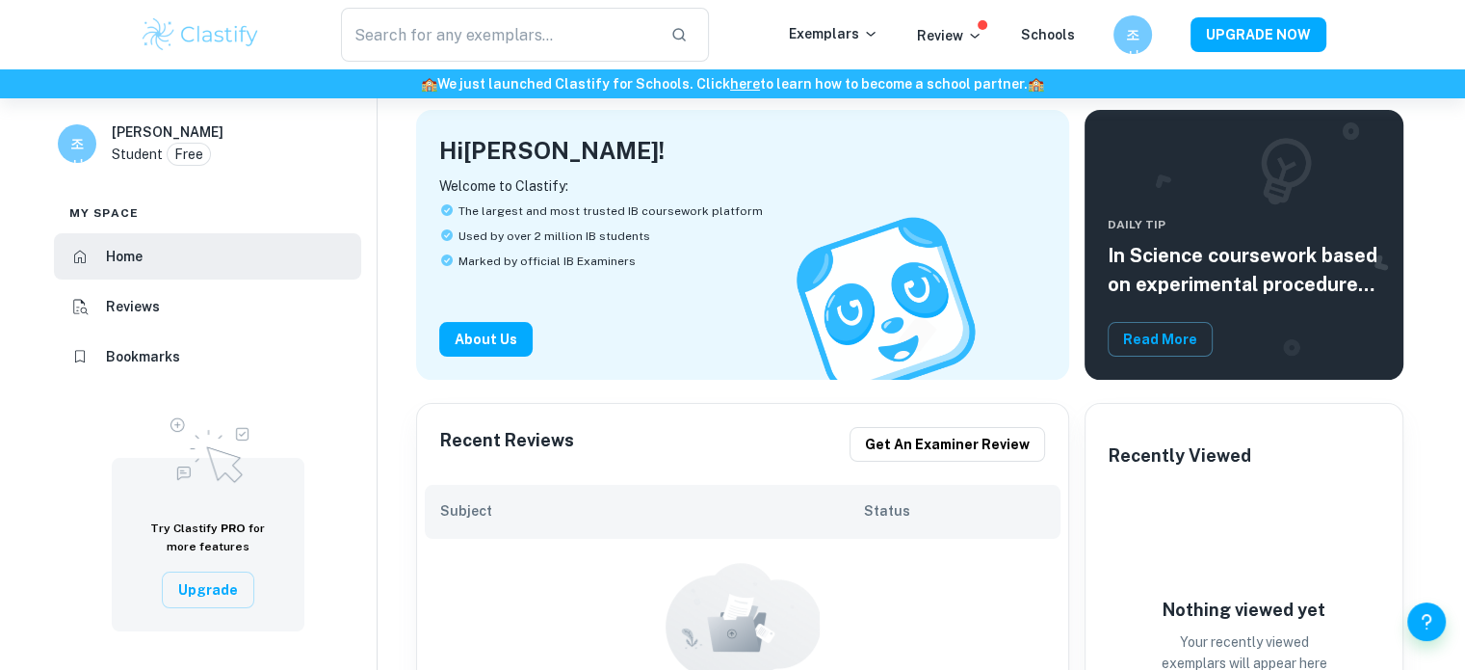
scroll to position [193, 0]
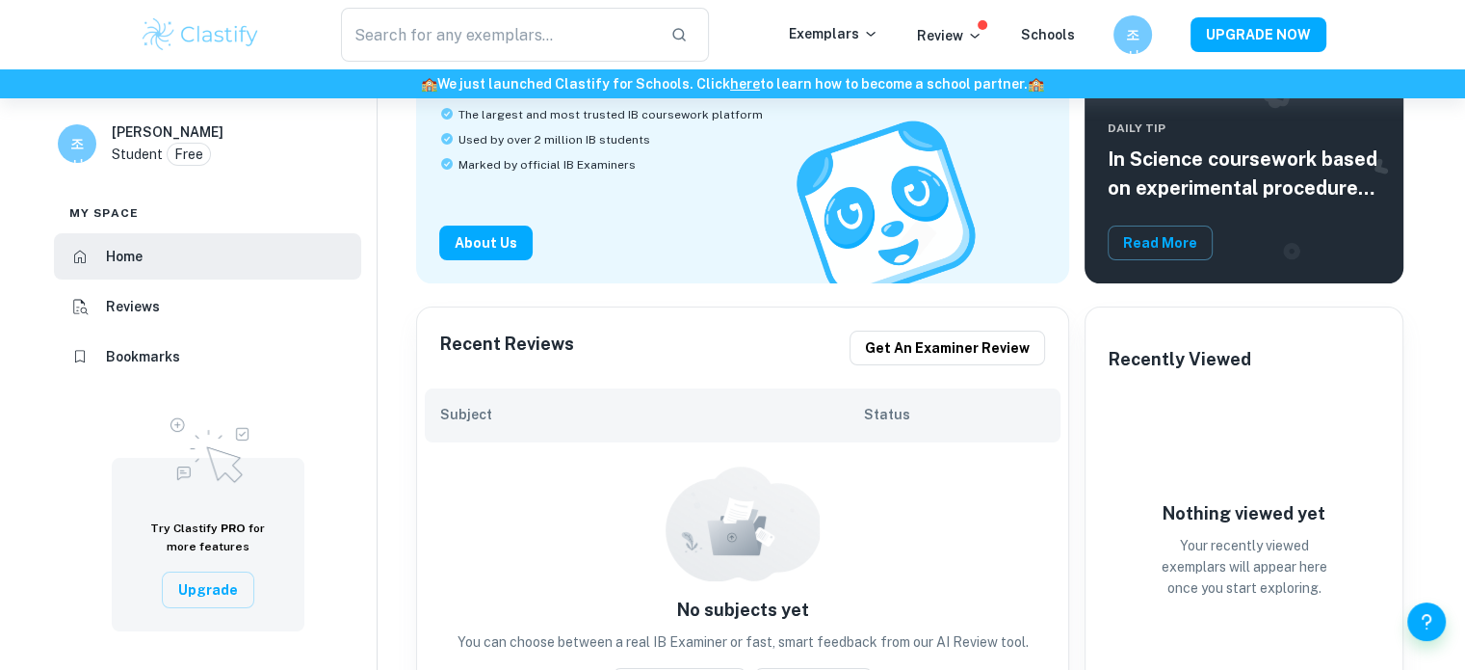
click at [127, 129] on h6 "[PERSON_NAME]" at bounding box center [168, 131] width 112 height 21
click at [220, 123] on div "조서영 Student Free" at bounding box center [181, 143] width 139 height 44
click at [196, 150] on p "Free" at bounding box center [188, 154] width 29 height 21
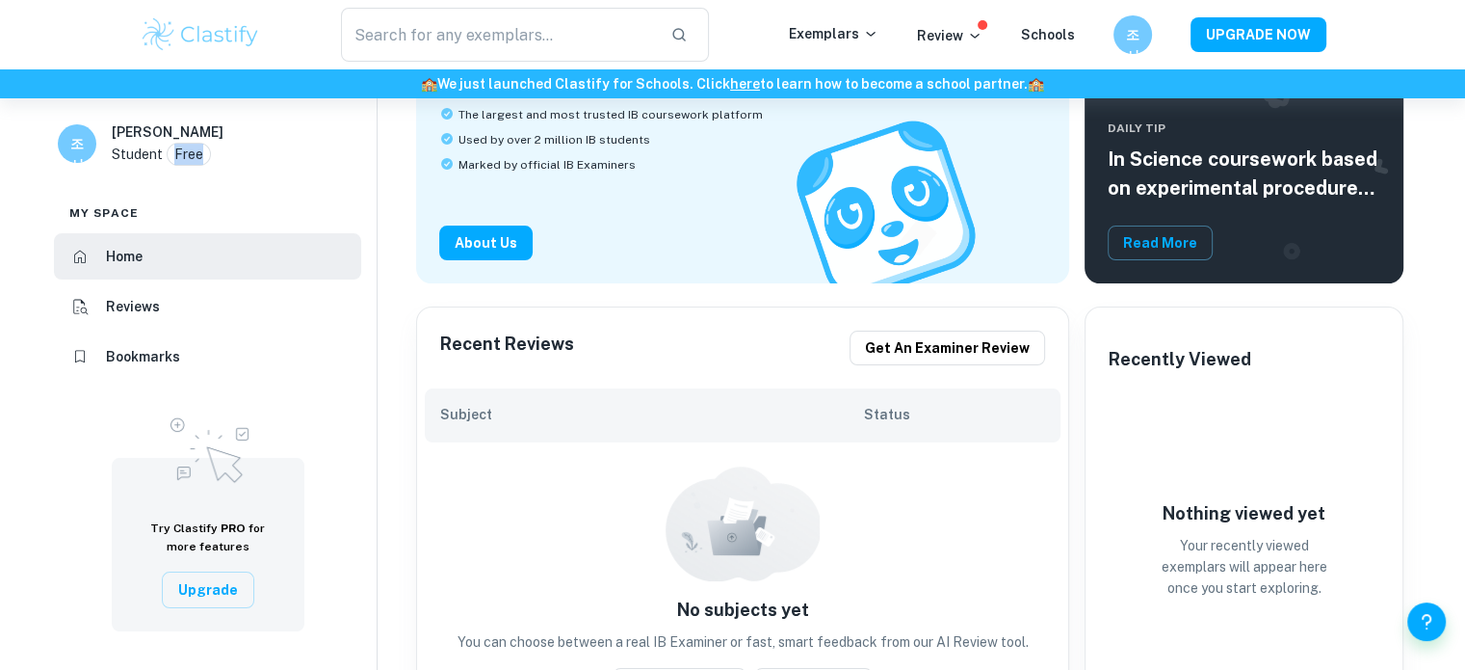
click at [261, 130] on div "조서 조서영 Student Free" at bounding box center [208, 147] width 338 height 67
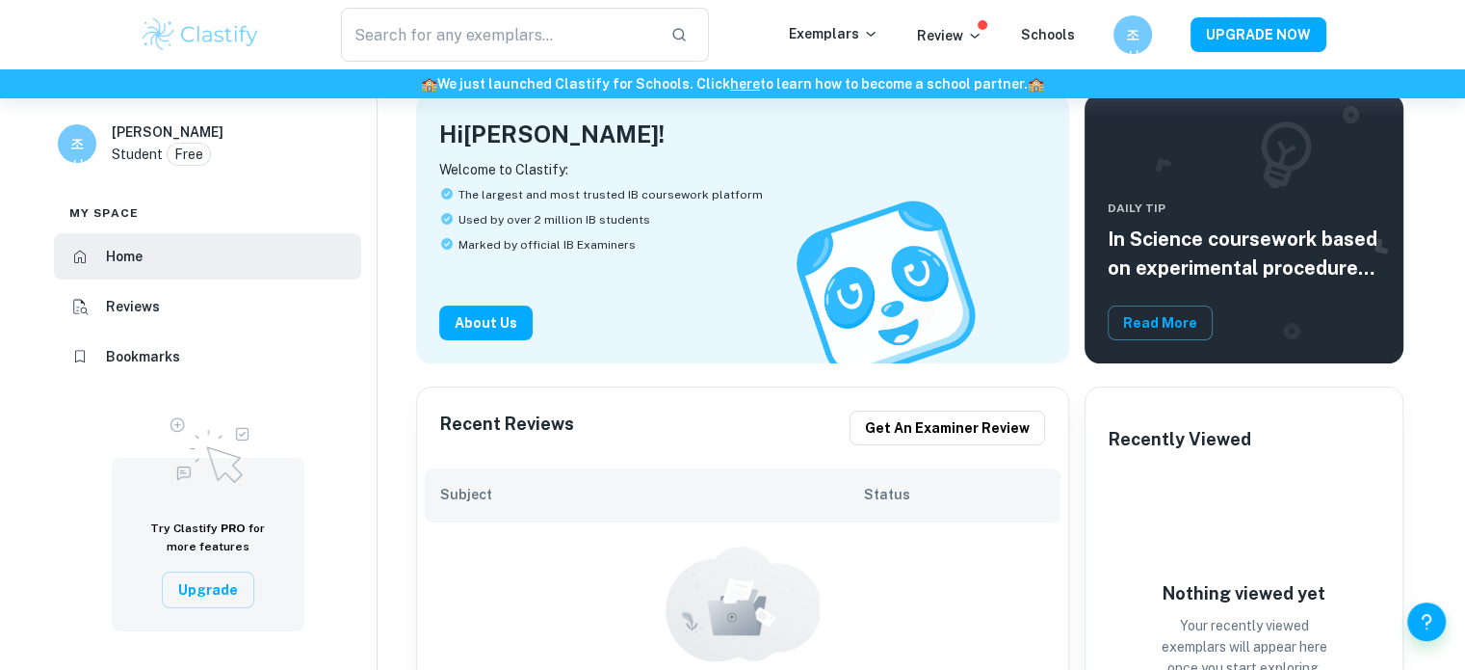
scroll to position [0, 0]
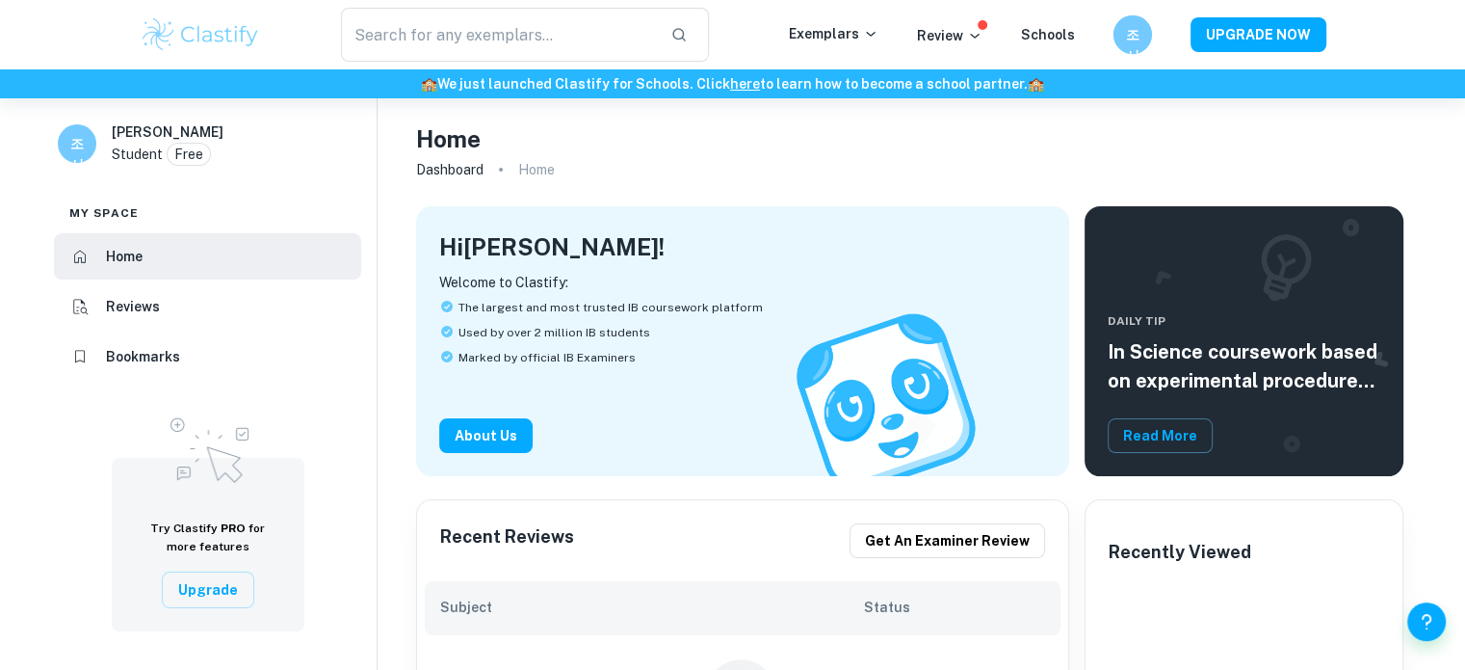
click at [1132, 41] on h6 "조서" at bounding box center [1132, 34] width 22 height 21
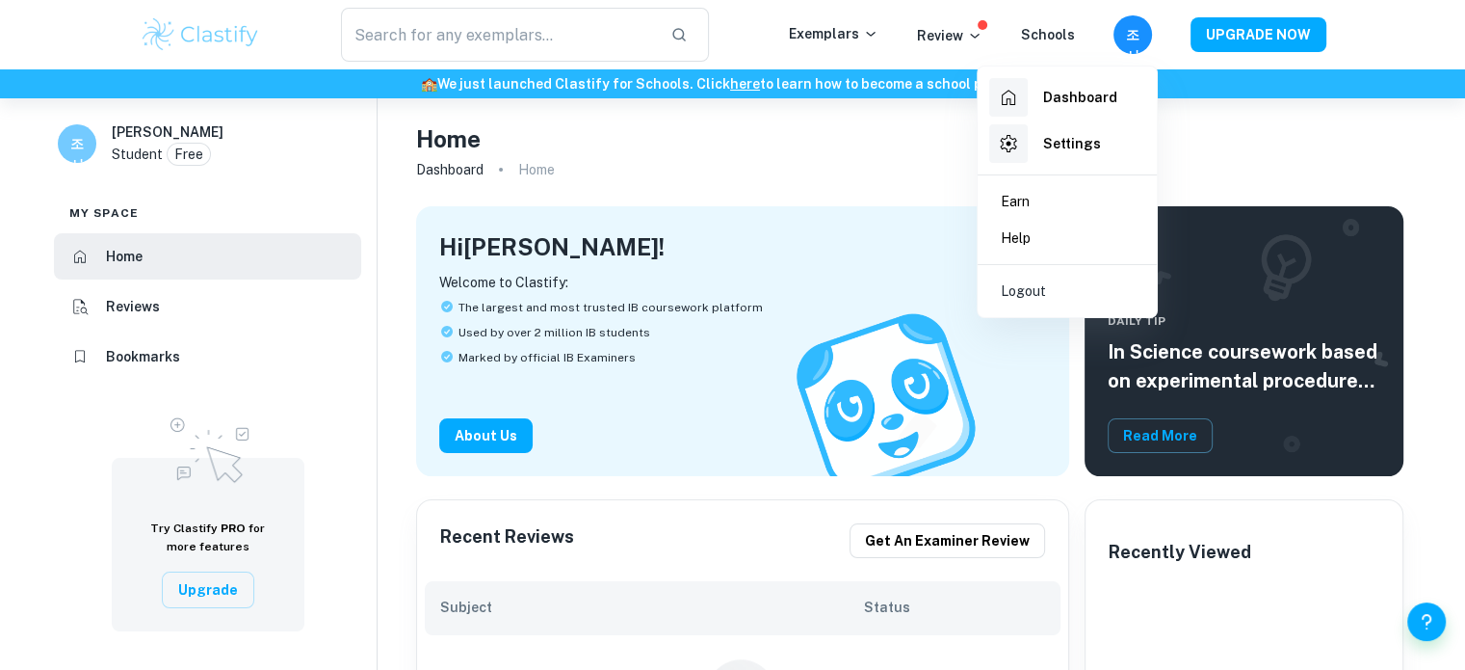
click at [1092, 93] on h6 "Dashboard" at bounding box center [1080, 97] width 74 height 21
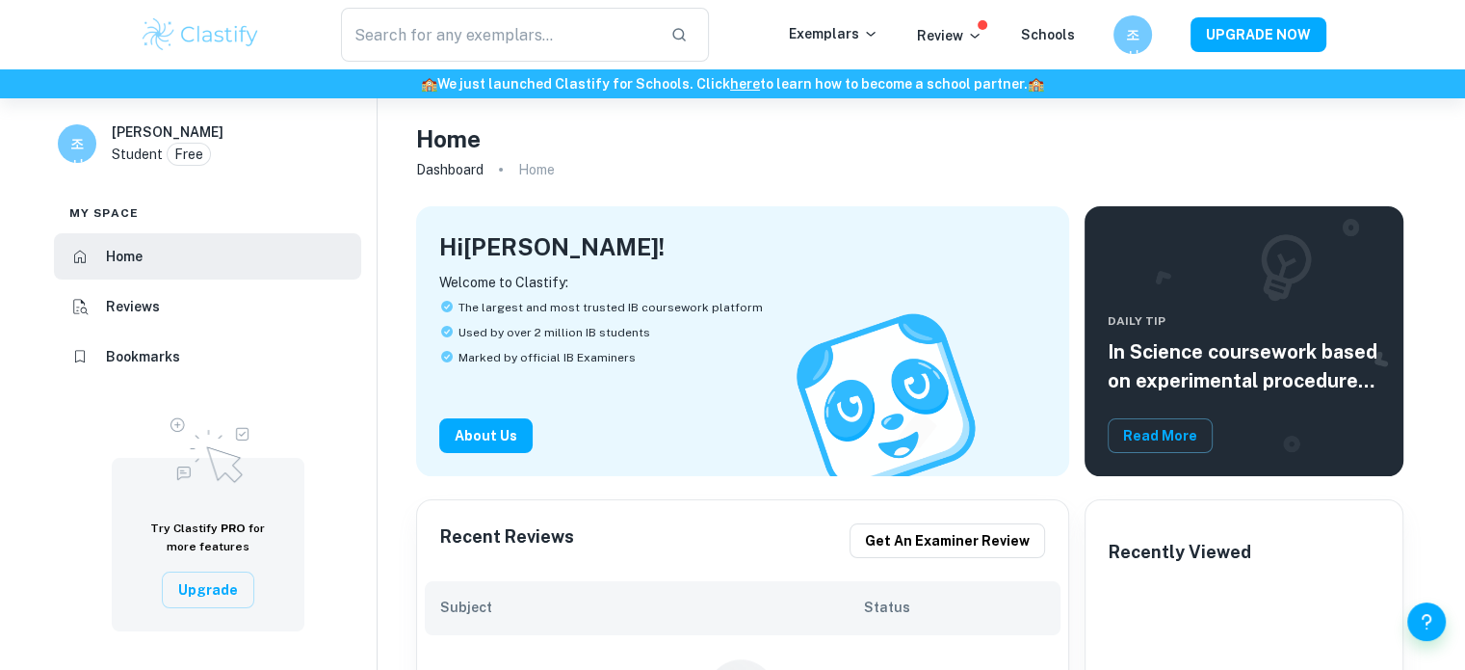
click at [1122, 38] on h6 "조서" at bounding box center [1132, 34] width 22 height 21
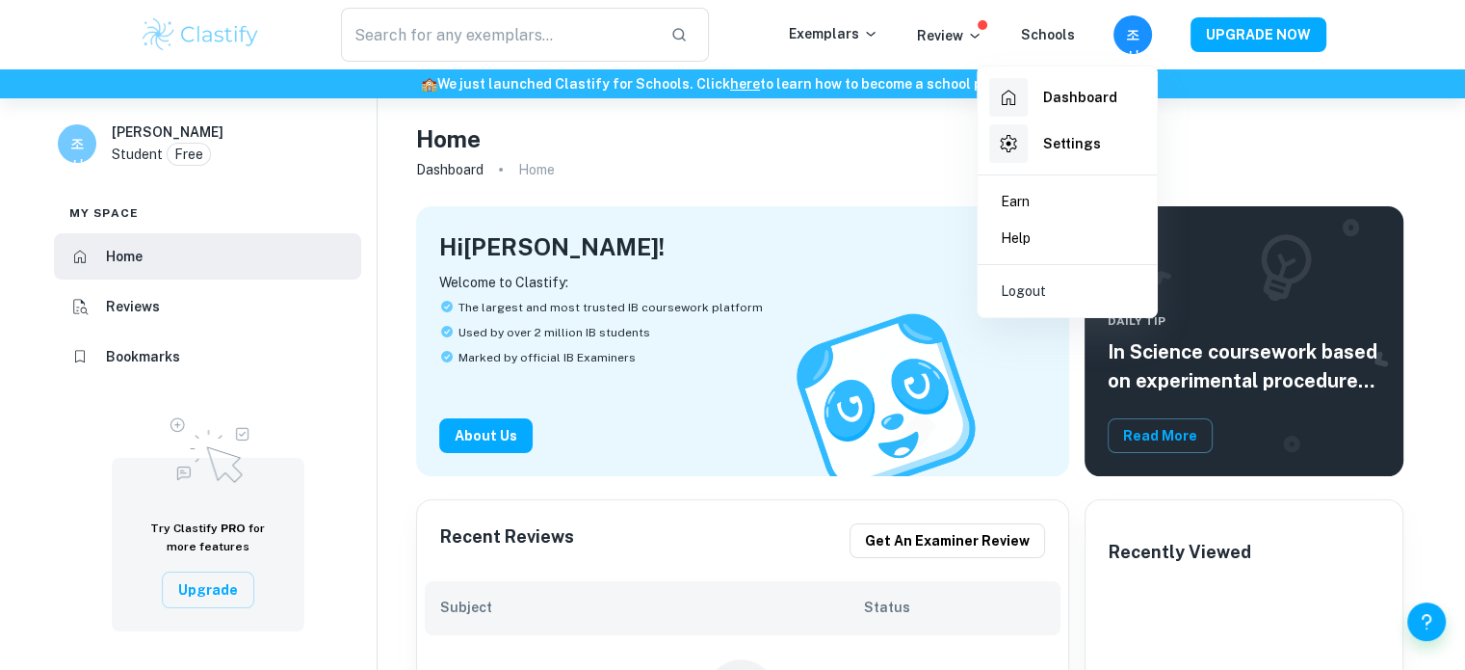
click at [1089, 133] on h6 "Settings" at bounding box center [1072, 143] width 58 height 21
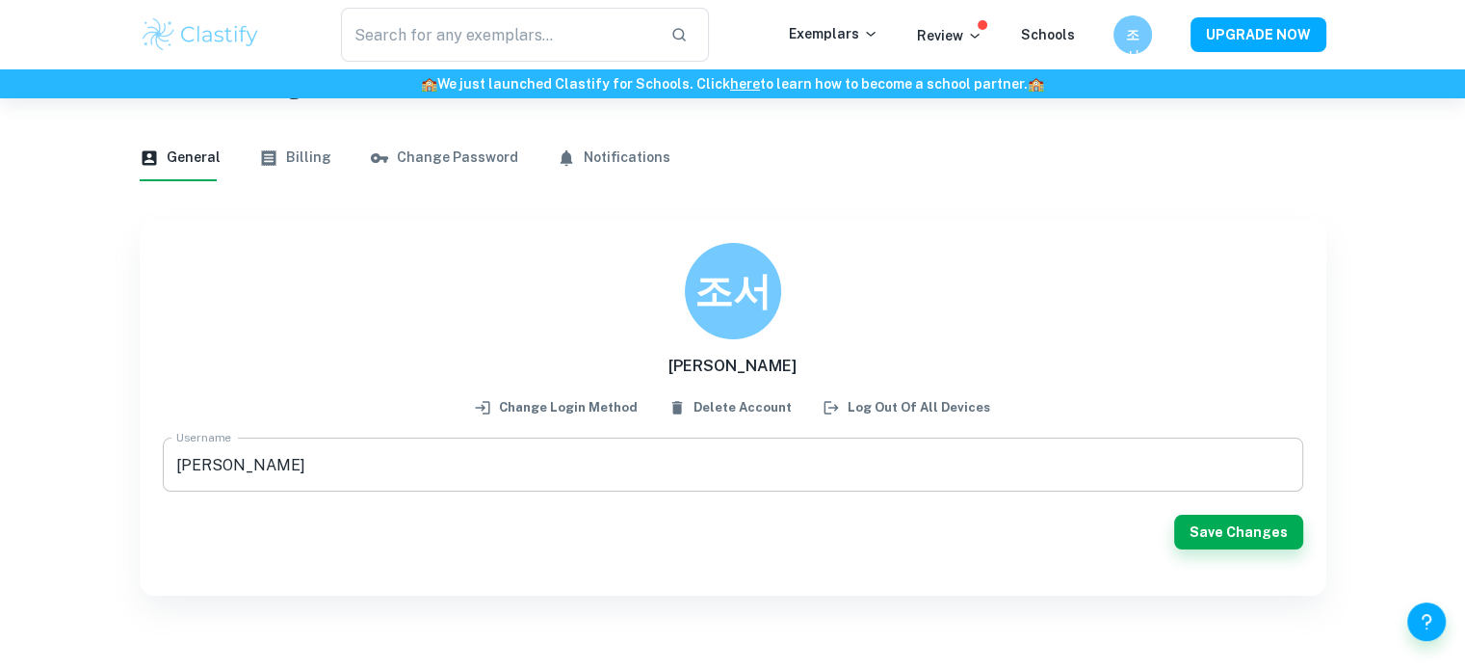
scroll to position [96, 0]
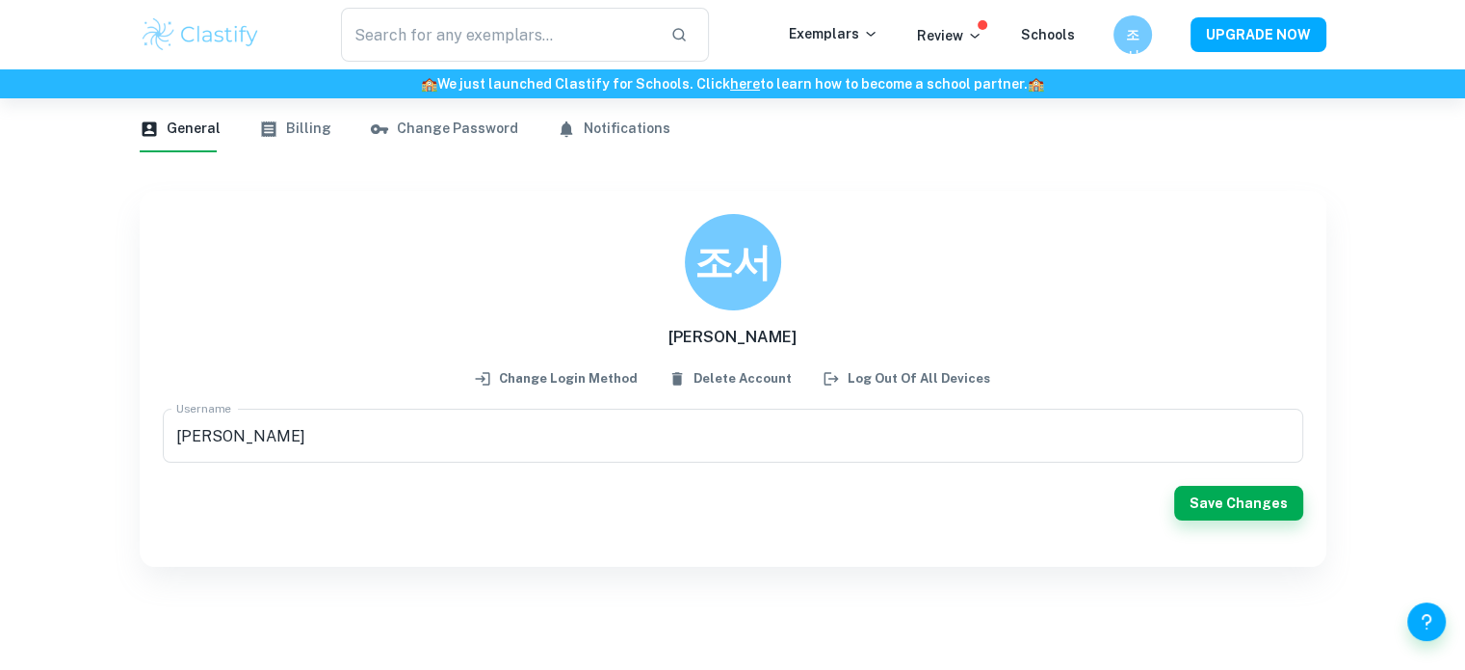
click at [724, 377] on button "Delete Account" at bounding box center [731, 378] width 131 height 29
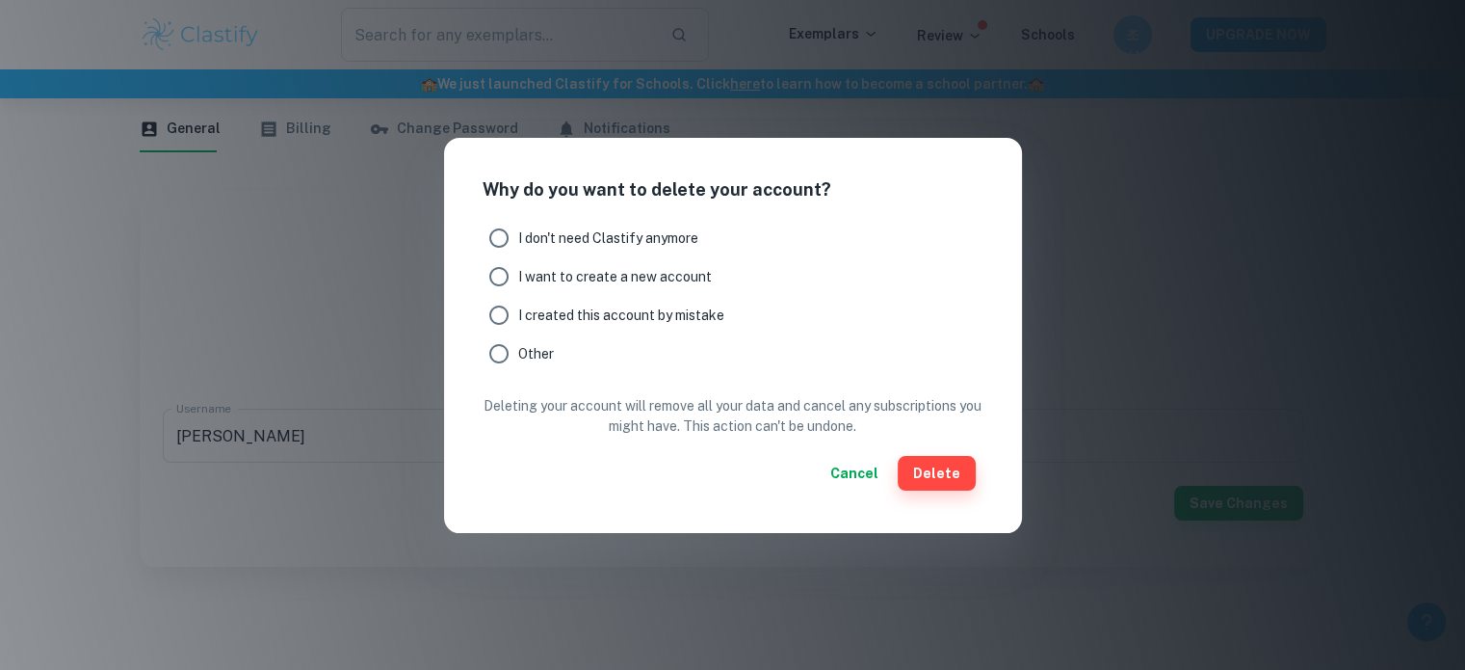
click at [669, 284] on span "I want to create a new account" at bounding box center [615, 276] width 194 height 21
click at [518, 284] on input "I want to create a new account" at bounding box center [499, 276] width 39 height 39
radio input "true"
click at [960, 477] on button "Delete" at bounding box center [937, 473] width 78 height 35
